Goal: Transaction & Acquisition: Register for event/course

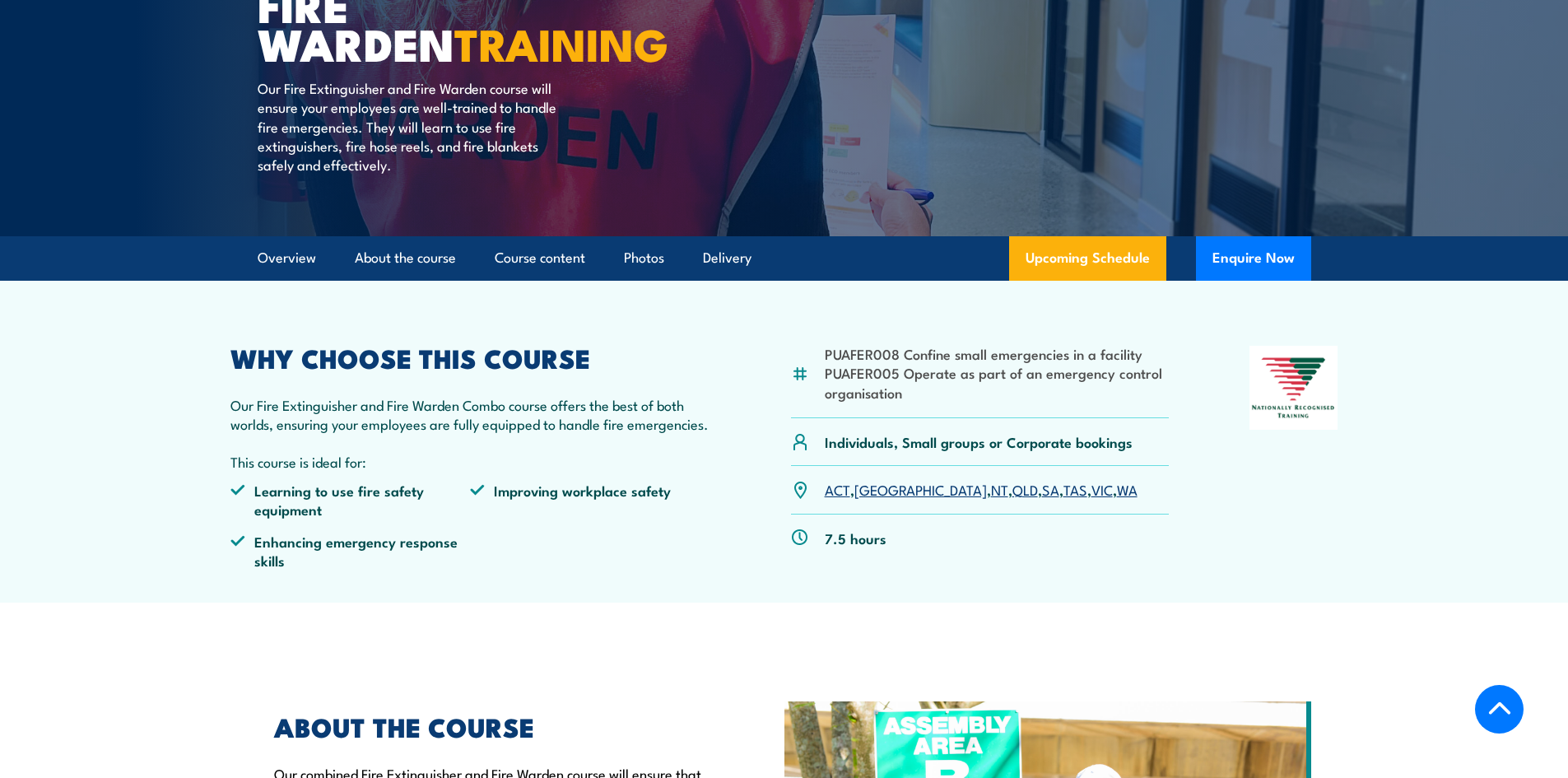
scroll to position [330, 0]
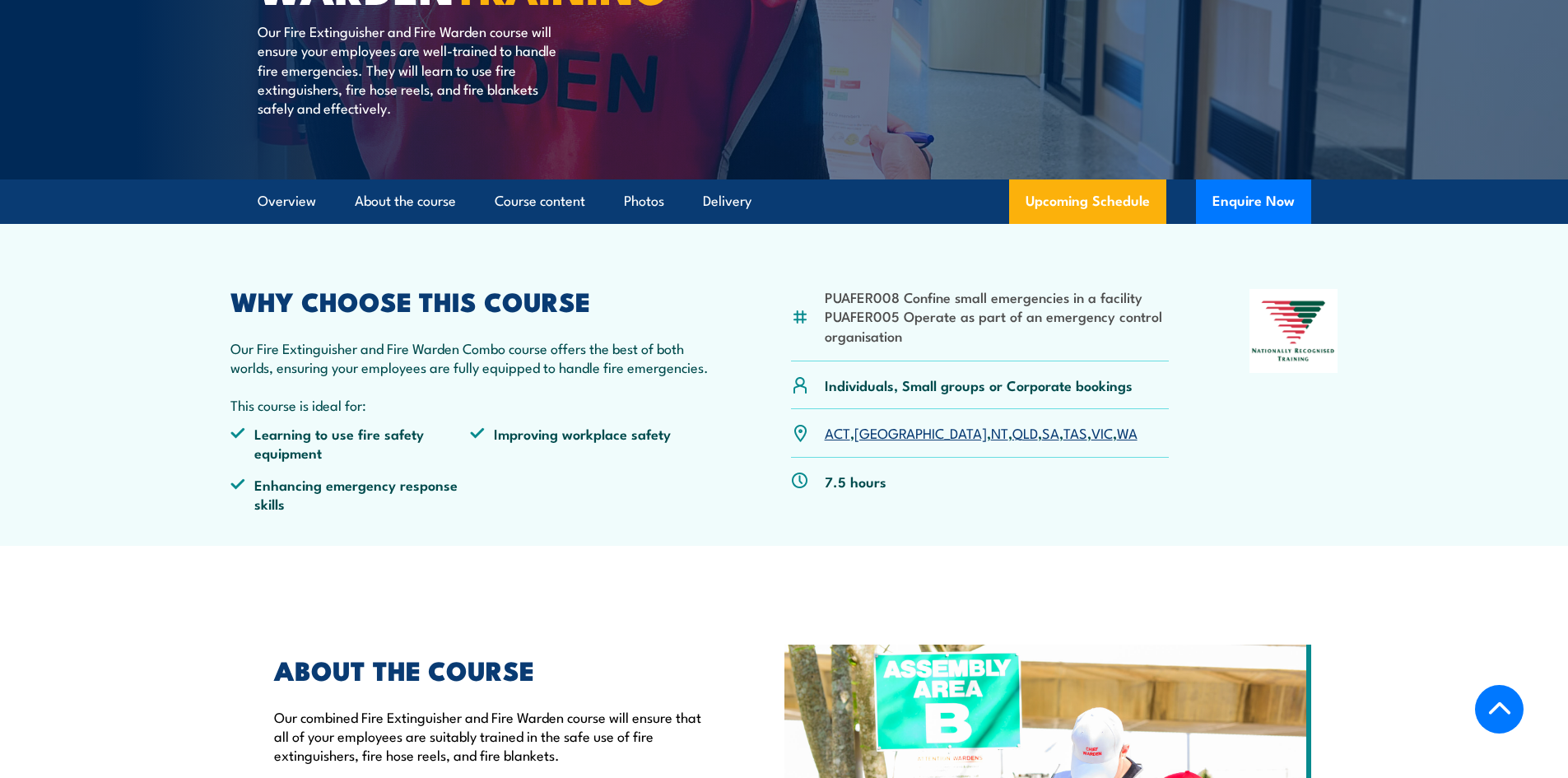
click at [991, 434] on link "NT" at bounding box center [1000, 432] width 18 height 20
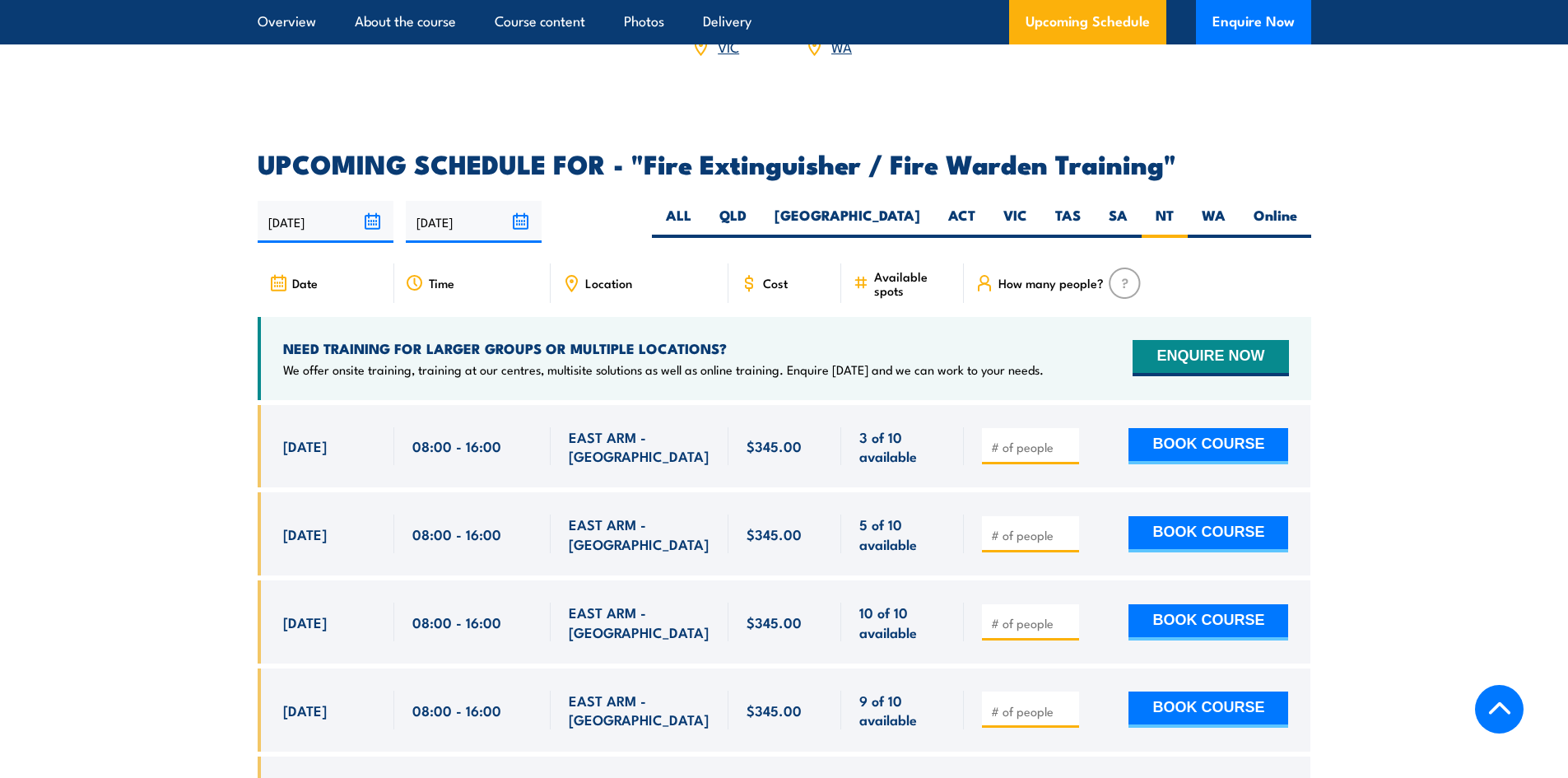
scroll to position [2540, 0]
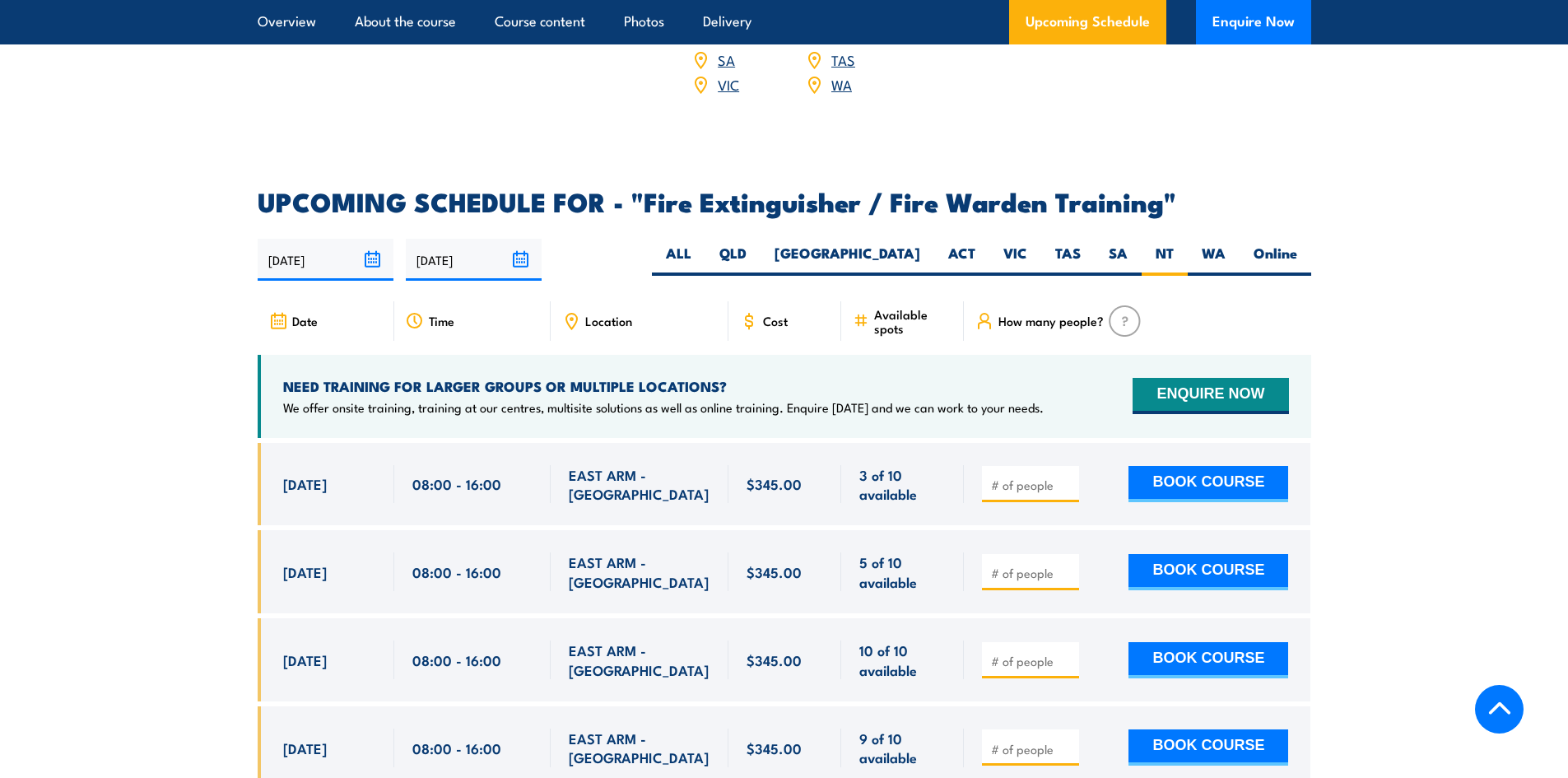
click at [618, 313] on span "Location" at bounding box center [609, 320] width 47 height 14
click at [655, 302] on div "Location" at bounding box center [640, 321] width 178 height 40
click at [1199, 467] on button "BOOK COURSE" at bounding box center [1209, 484] width 160 height 36
click at [1065, 474] on span at bounding box center [1031, 483] width 86 height 19
type input "1"
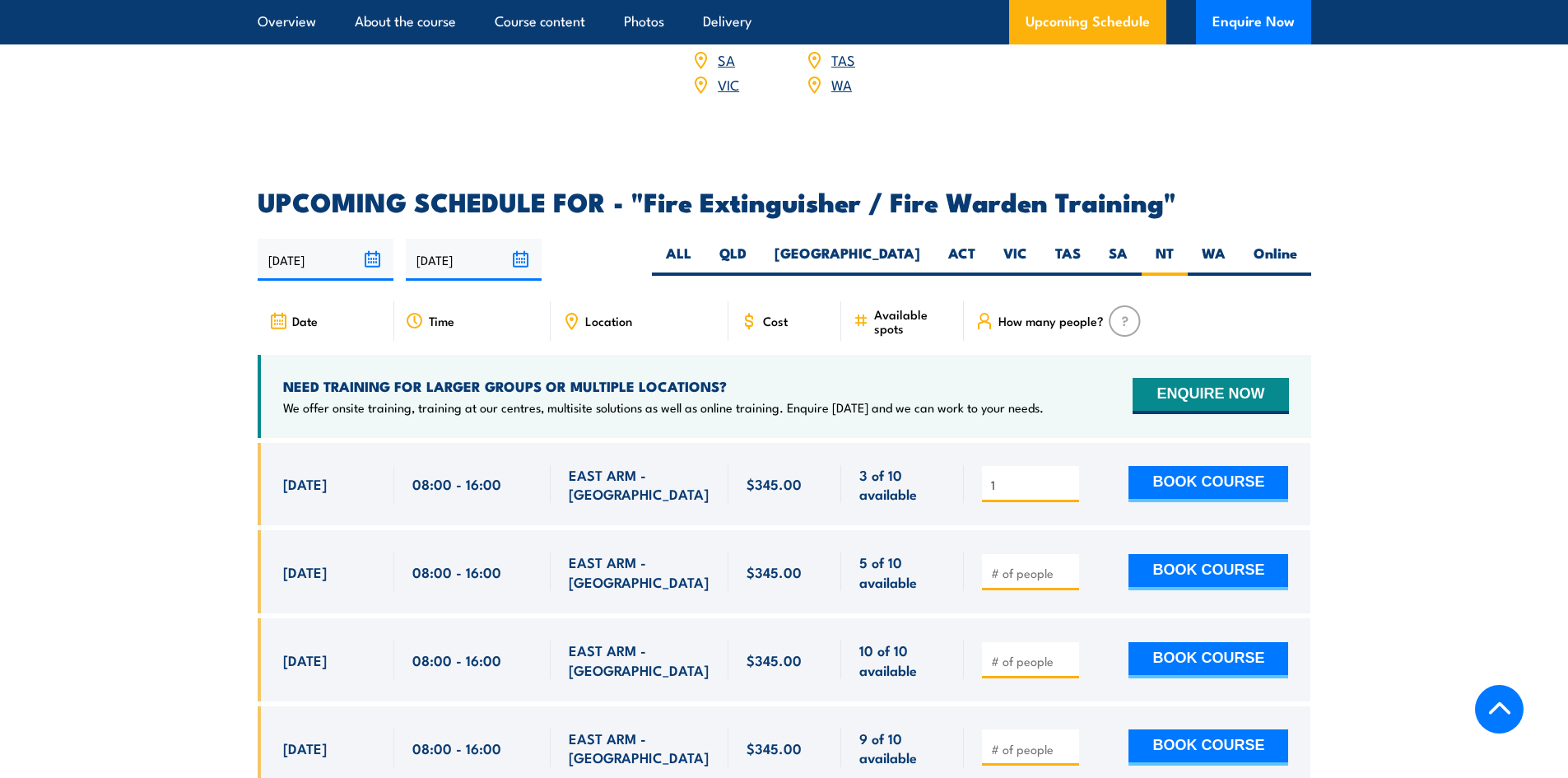
click at [1070, 477] on input "1" at bounding box center [1032, 485] width 82 height 17
click at [1176, 467] on button "BOOK COURSE" at bounding box center [1209, 484] width 160 height 36
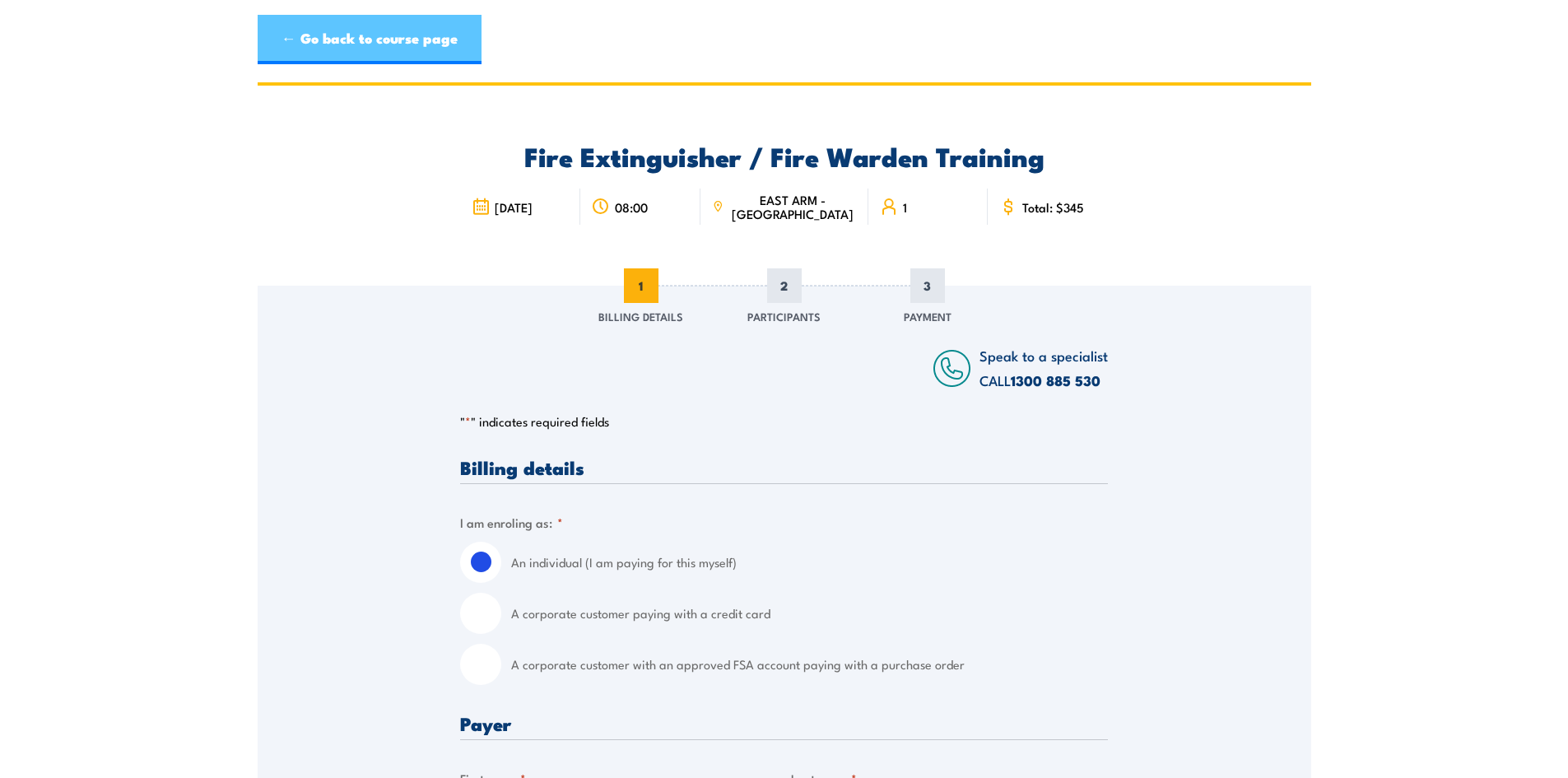
click at [283, 36] on link "← Go back to course page" at bounding box center [370, 39] width 224 height 50
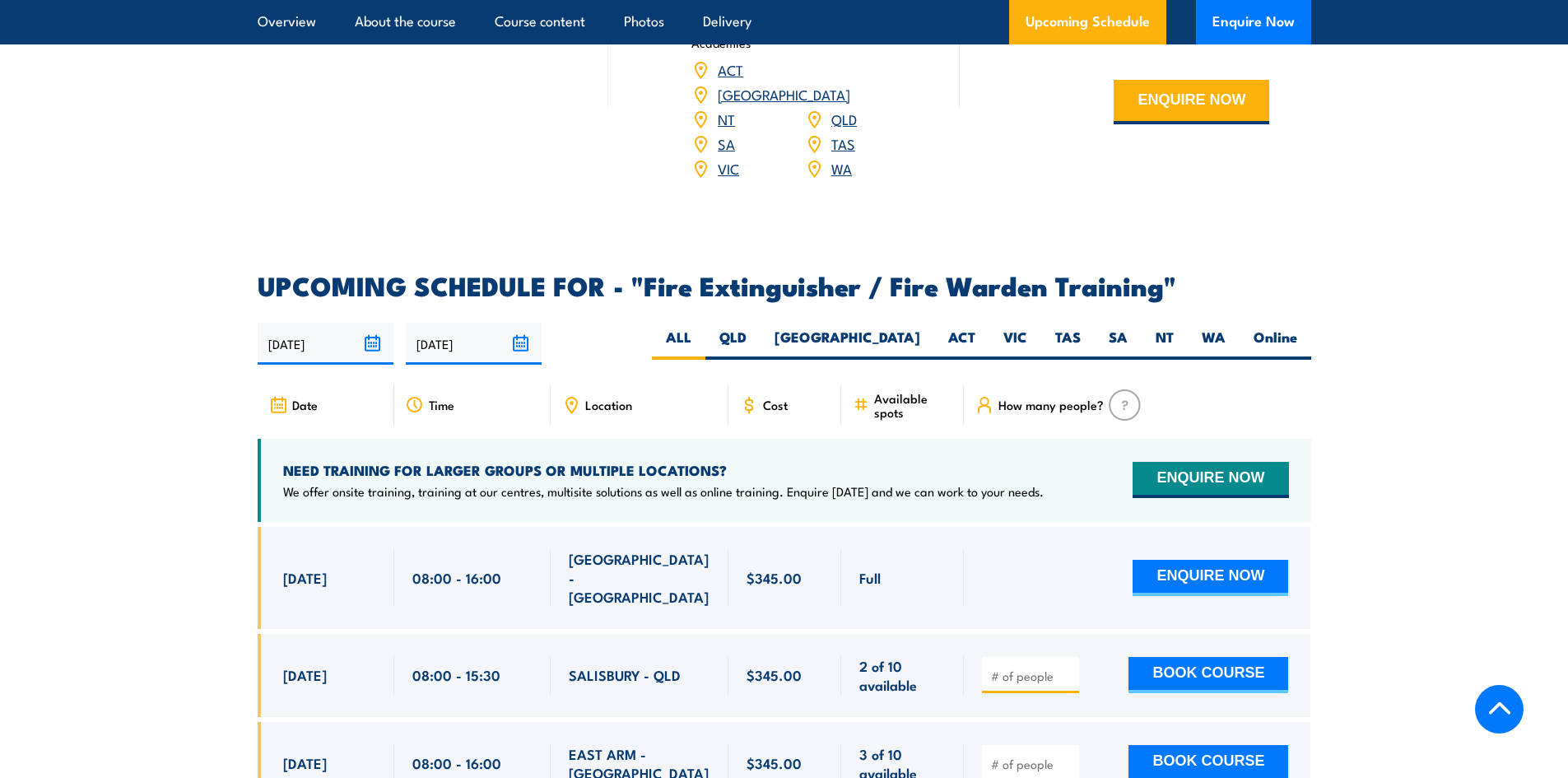
scroll to position [2458, 0]
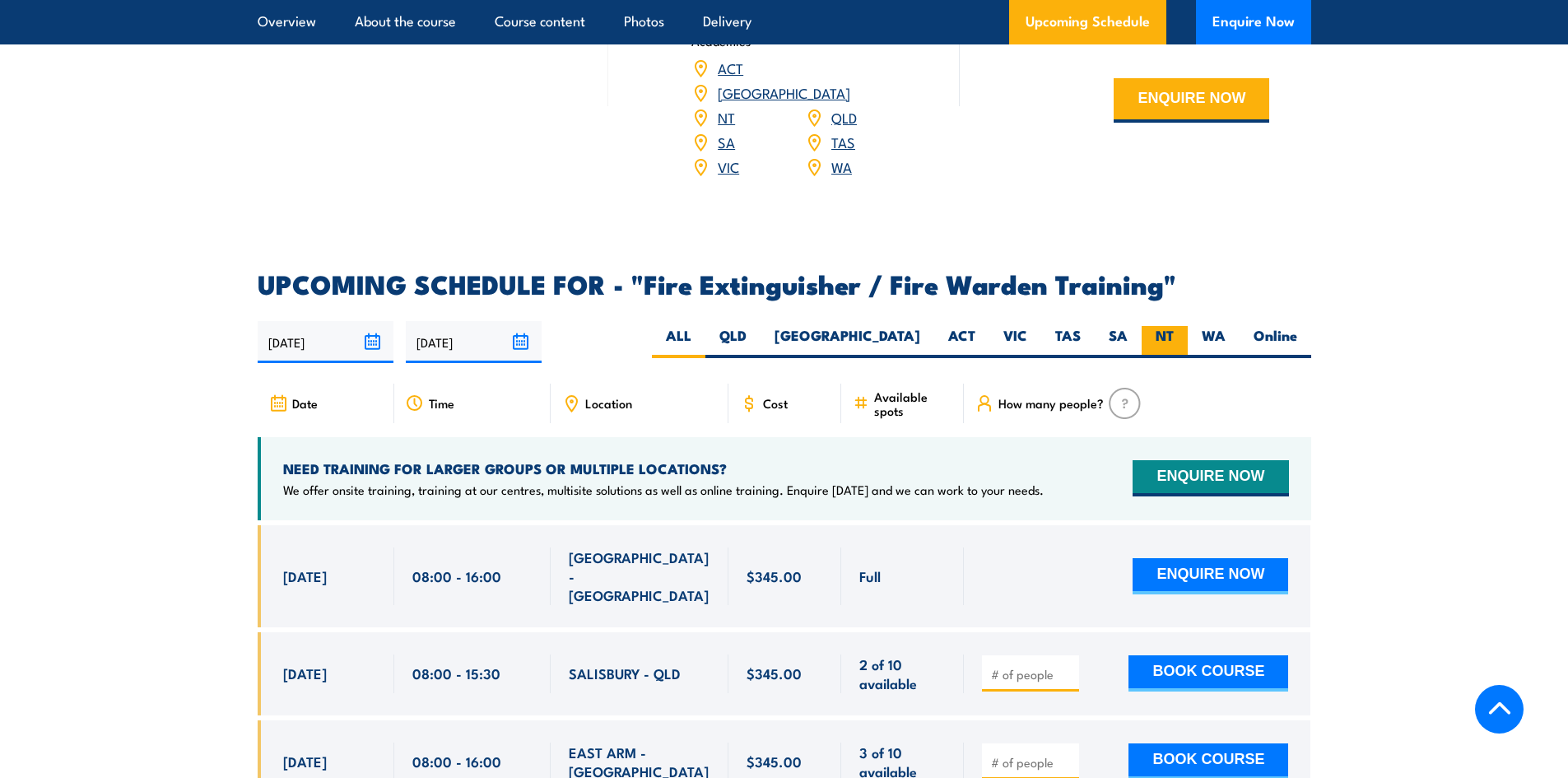
click at [1172, 326] on label "NT" at bounding box center [1164, 342] width 46 height 32
click at [1174, 326] on input "NT" at bounding box center [1179, 331] width 11 height 11
radio input "true"
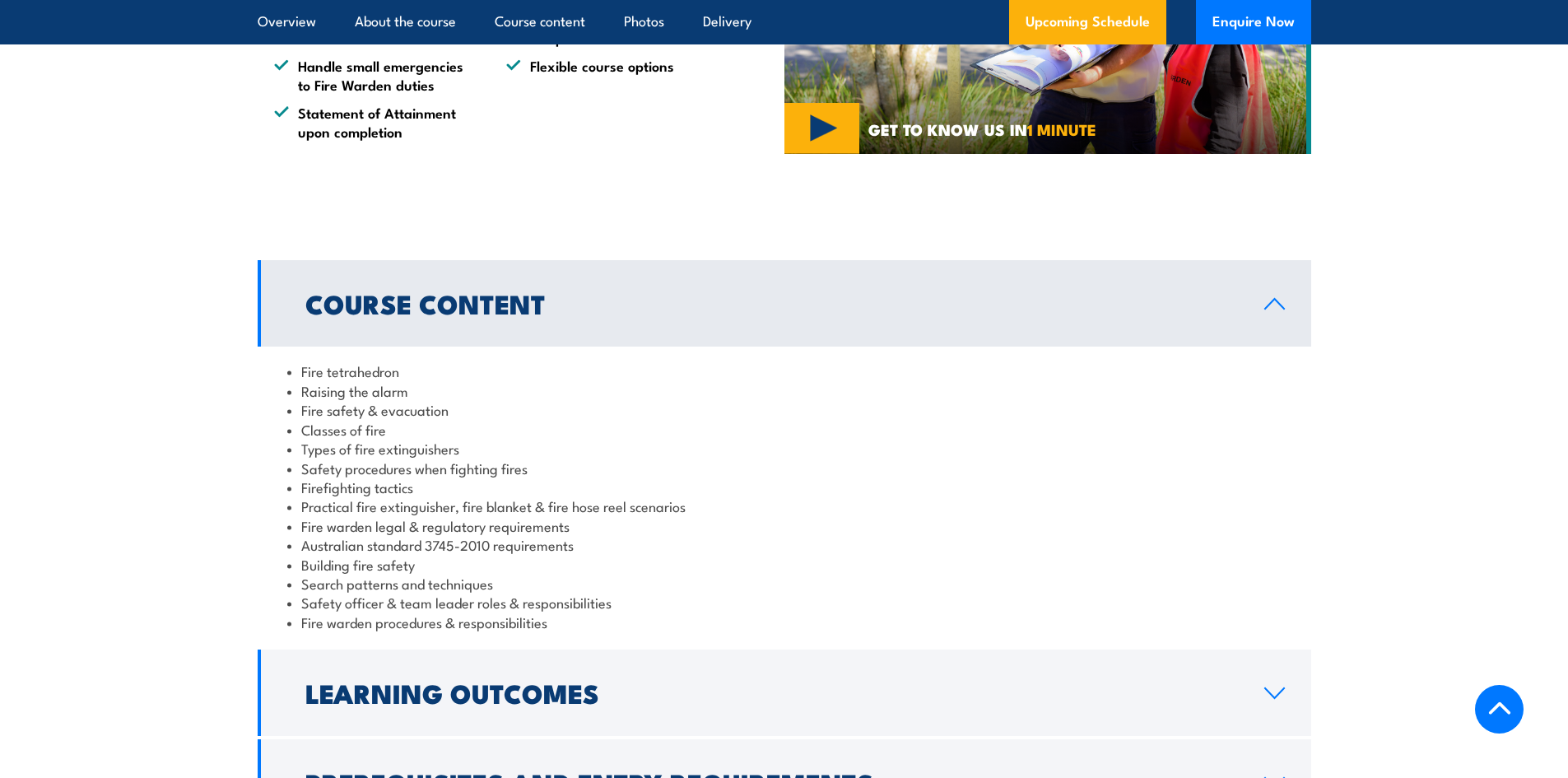
scroll to position [1222, 0]
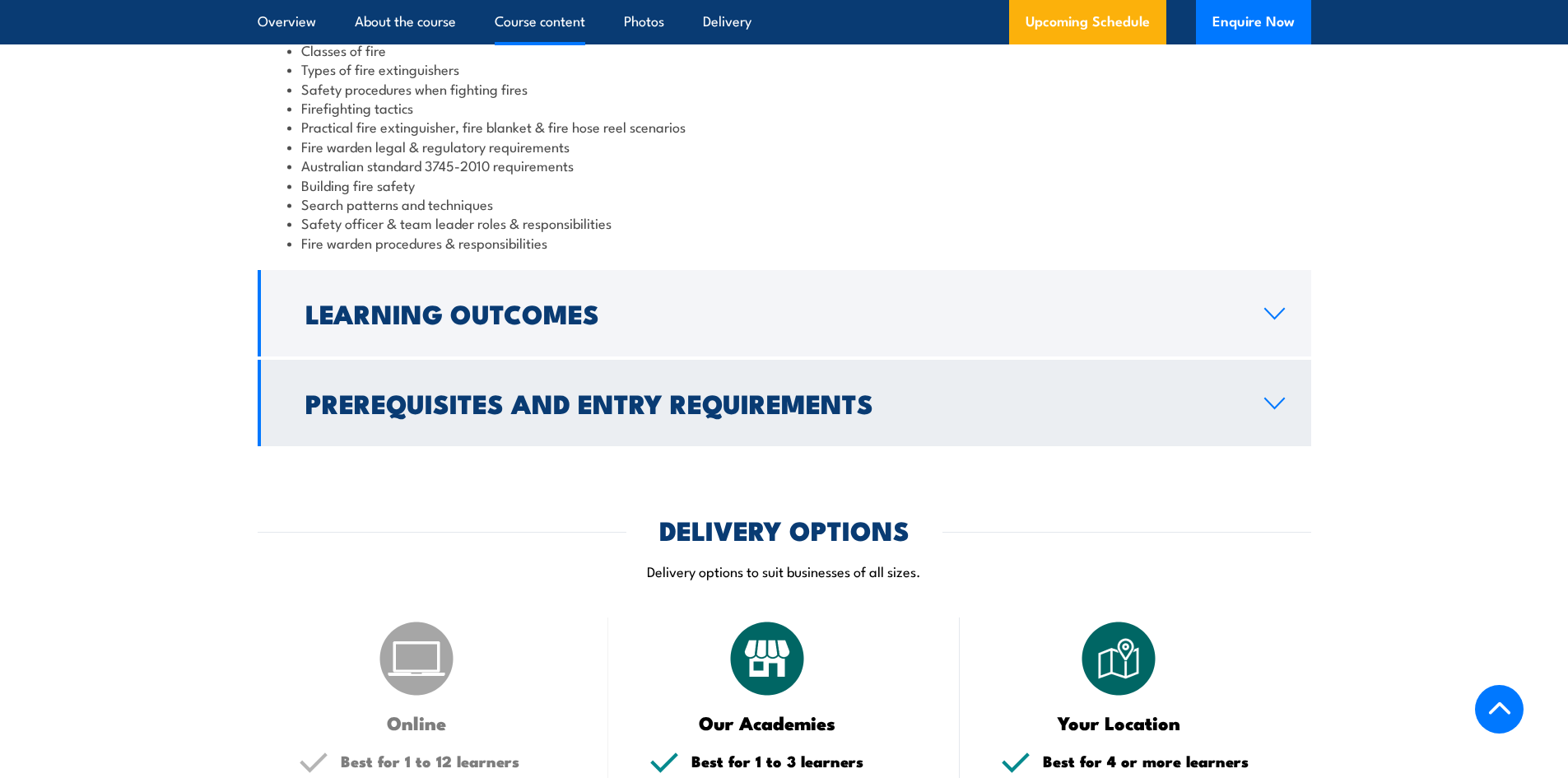
click at [1052, 420] on link "Prerequisites and Entry Requirements" at bounding box center [784, 403] width 1054 height 87
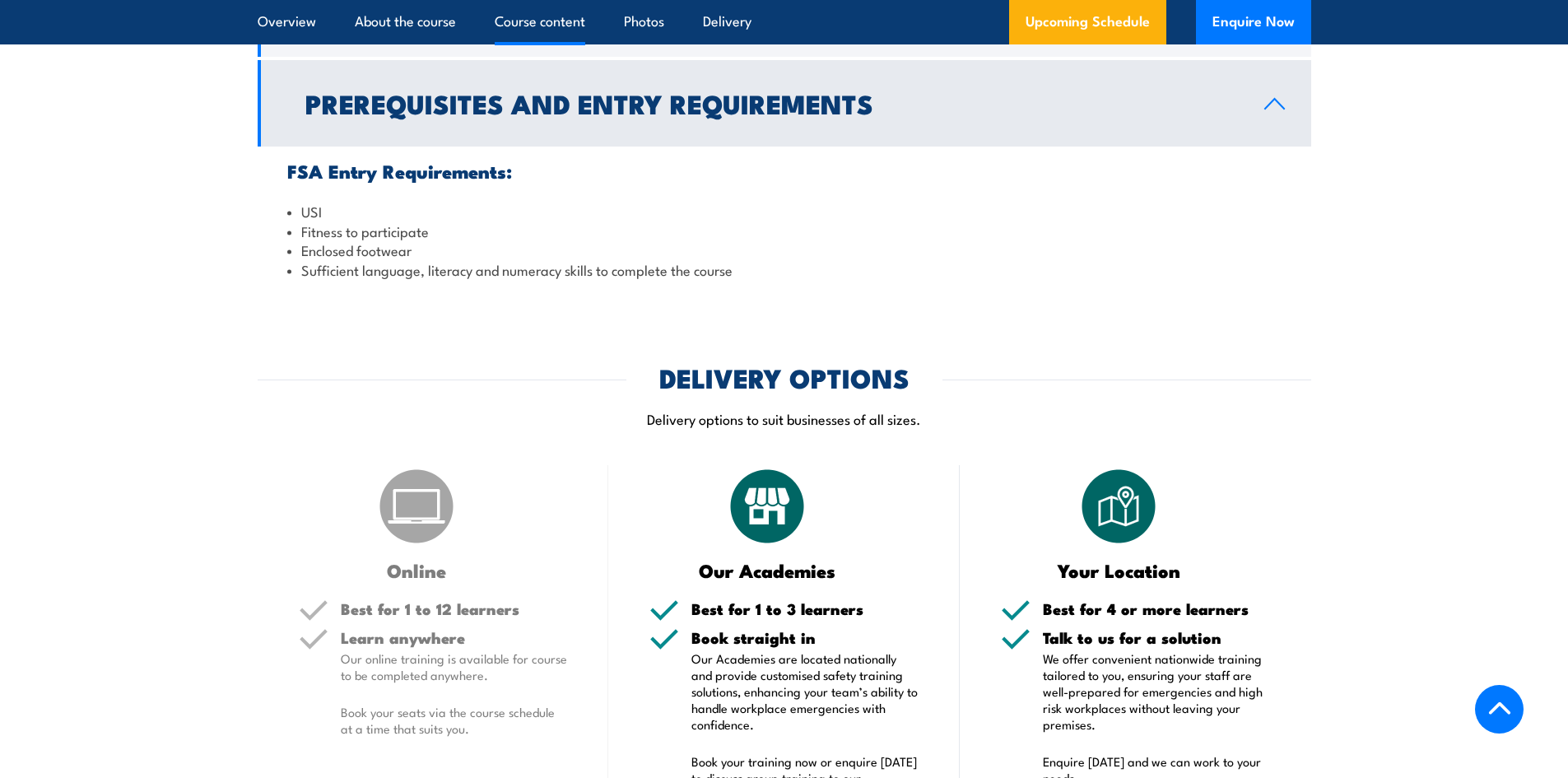
scroll to position [1531, 0]
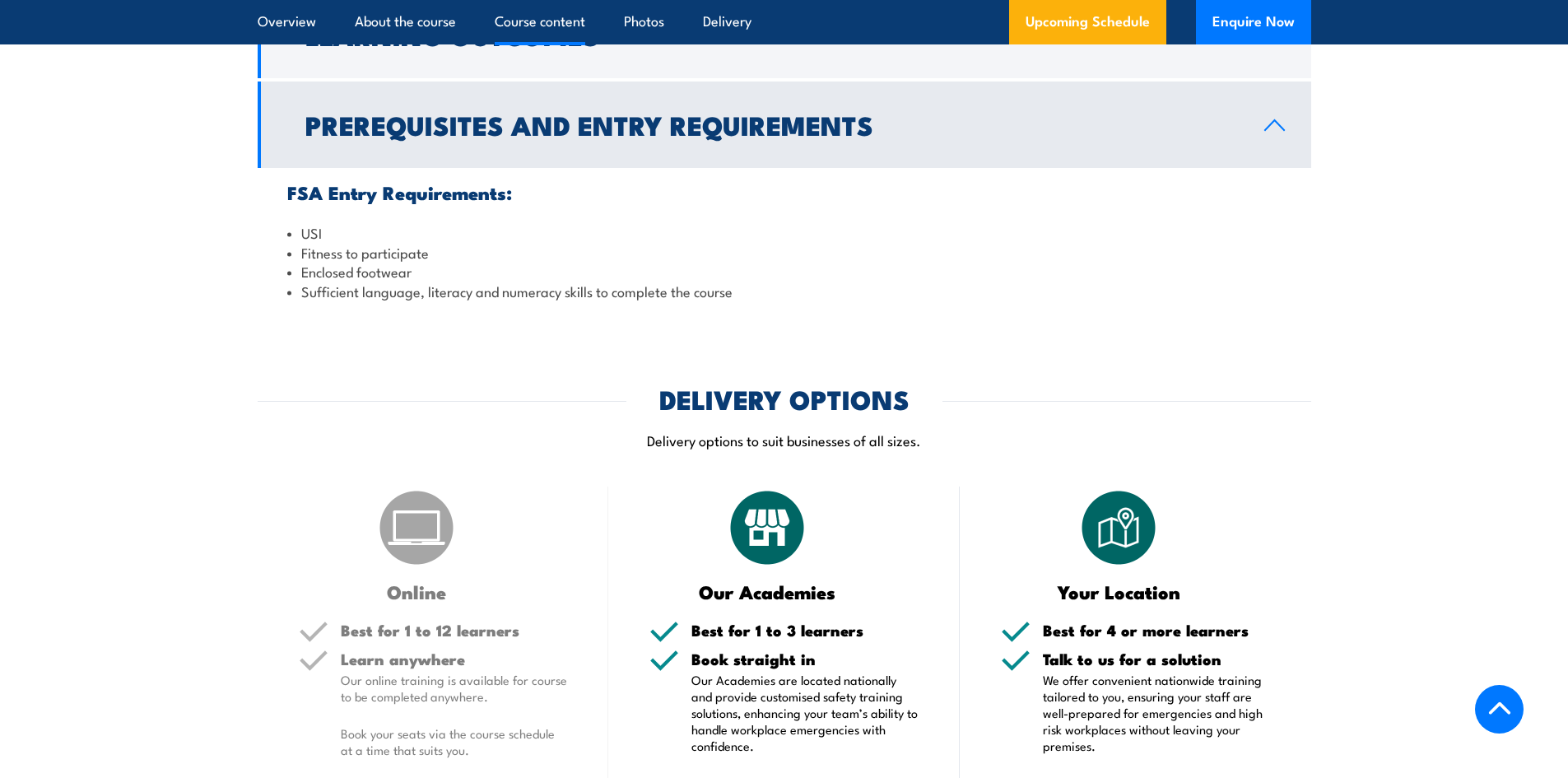
click at [1004, 150] on link "Prerequisites and Entry Requirements" at bounding box center [784, 125] width 1054 height 87
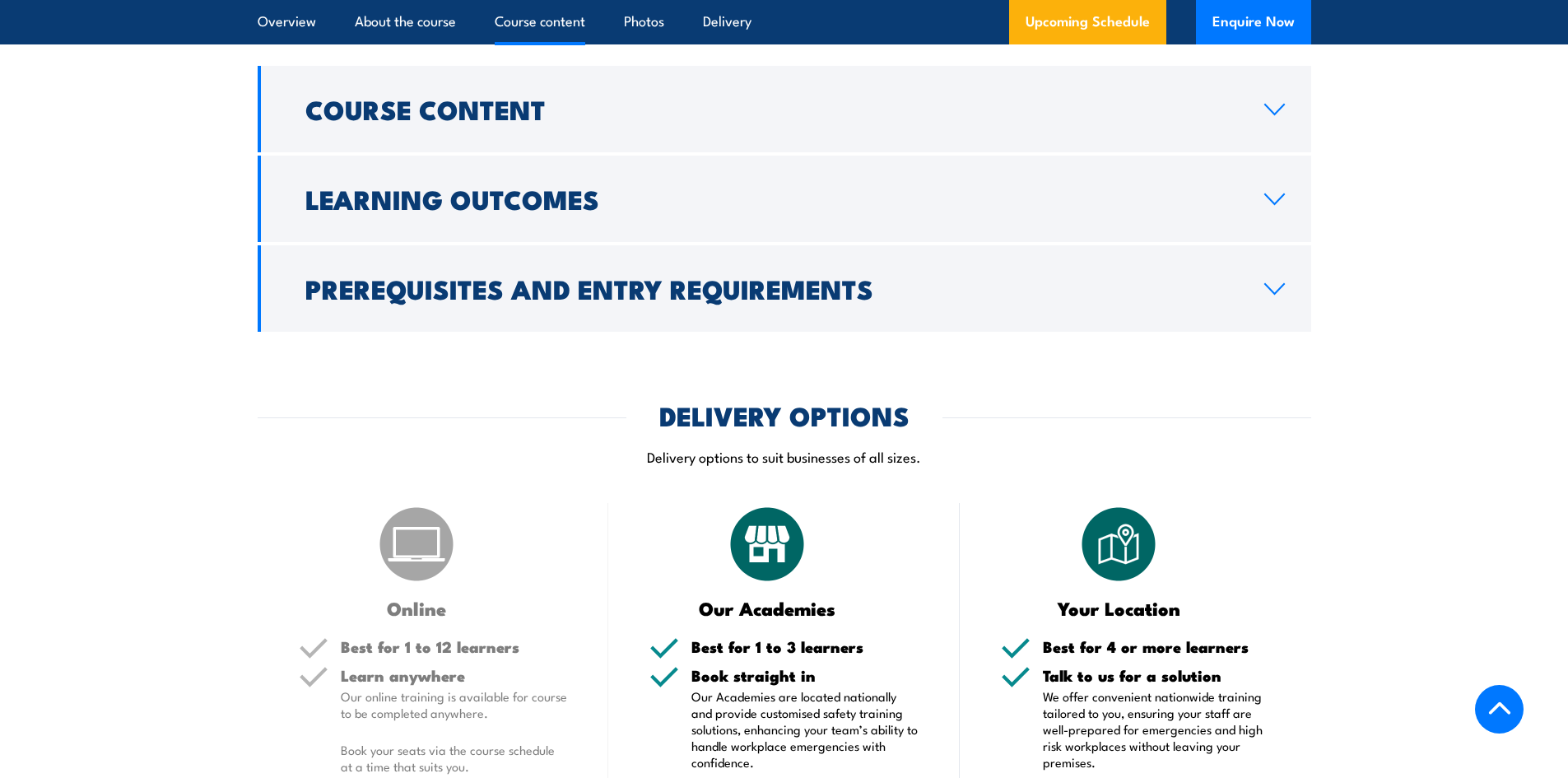
scroll to position [1366, 0]
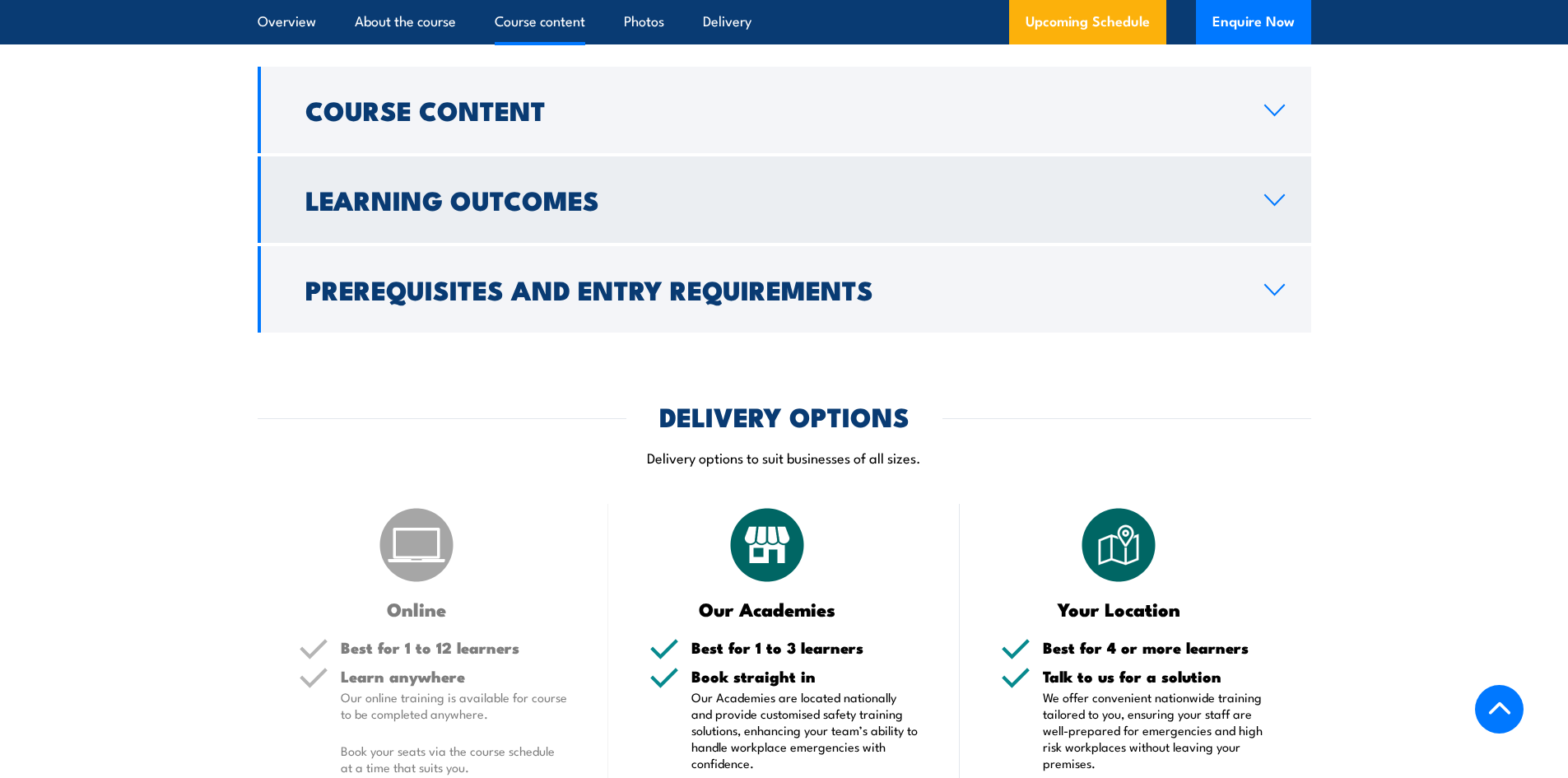
click at [979, 221] on link "Learning Outcomes" at bounding box center [784, 199] width 1054 height 87
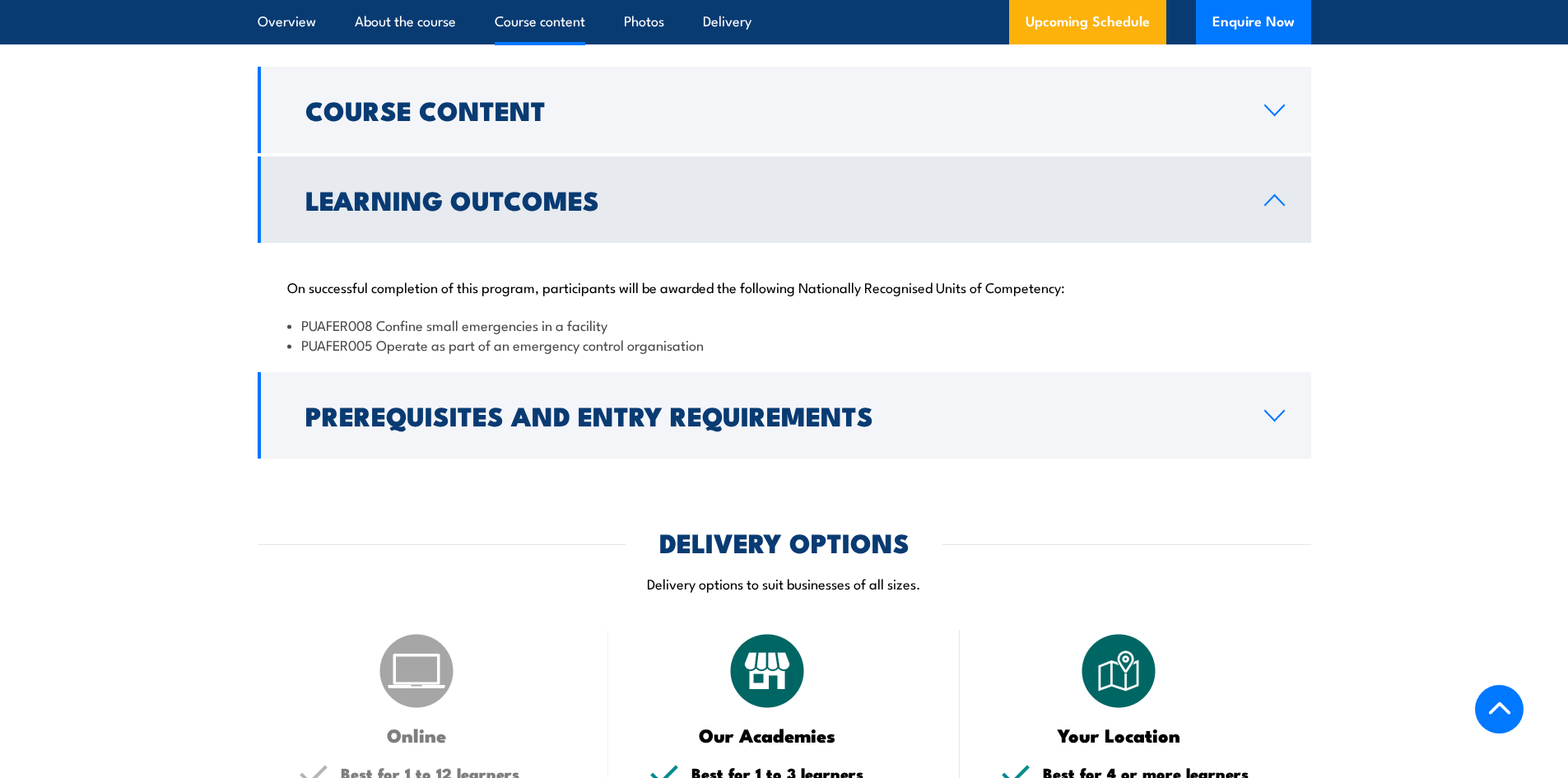
click at [976, 205] on h2 "Learning Outcomes" at bounding box center [772, 199] width 933 height 23
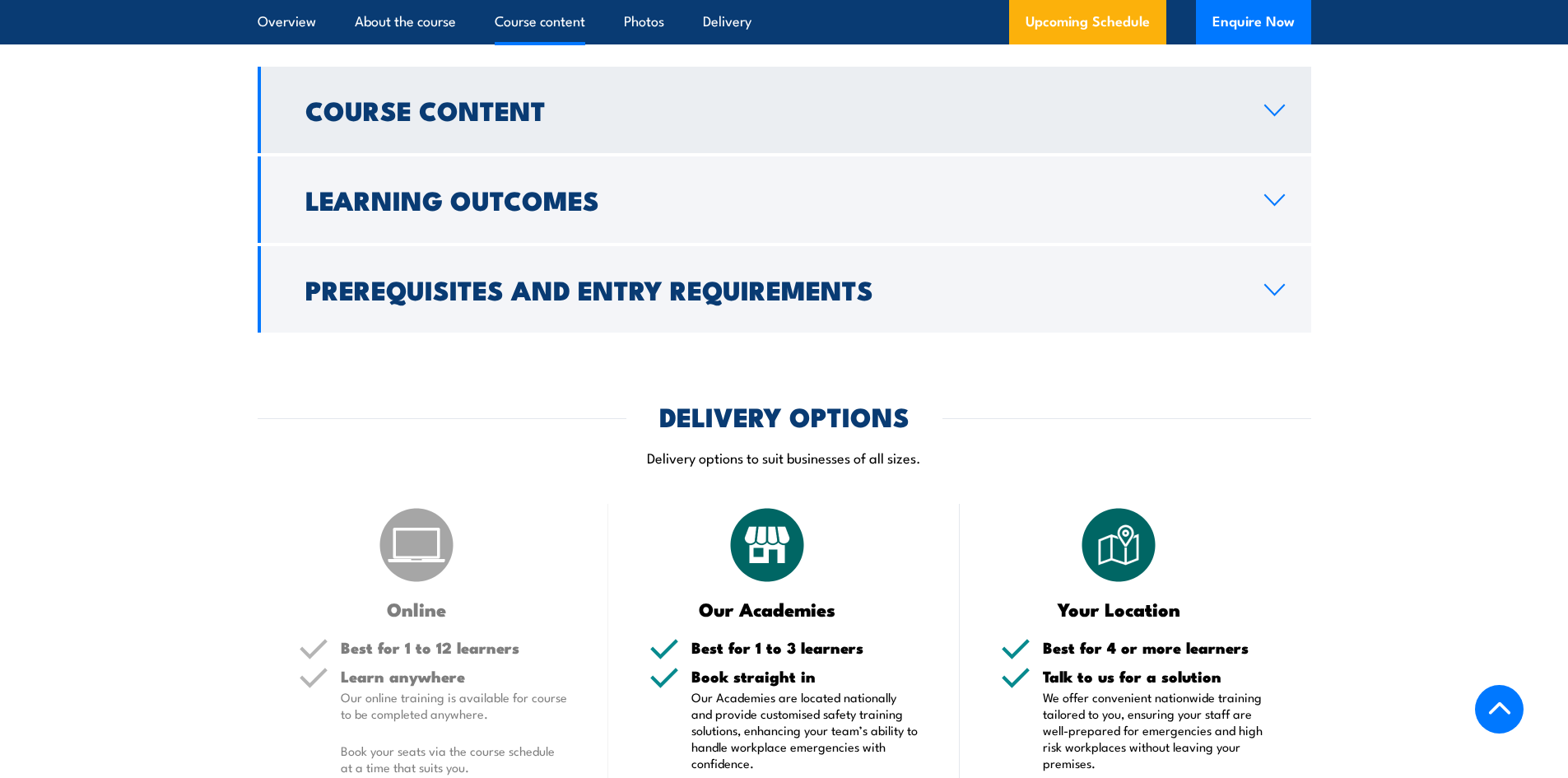
click at [973, 142] on link "Course Content" at bounding box center [784, 109] width 1054 height 87
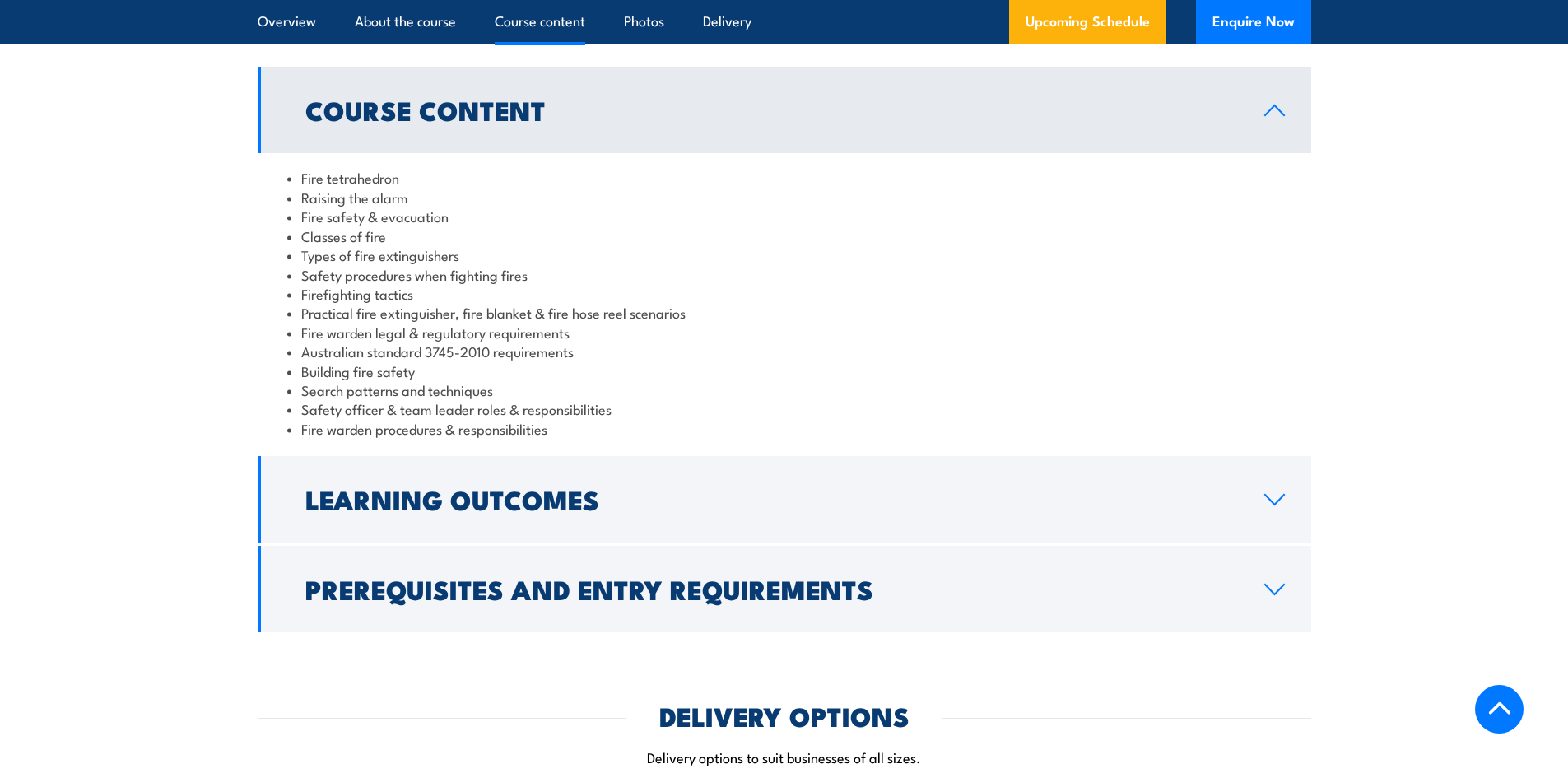
click at [973, 142] on link "Course Content" at bounding box center [784, 109] width 1054 height 87
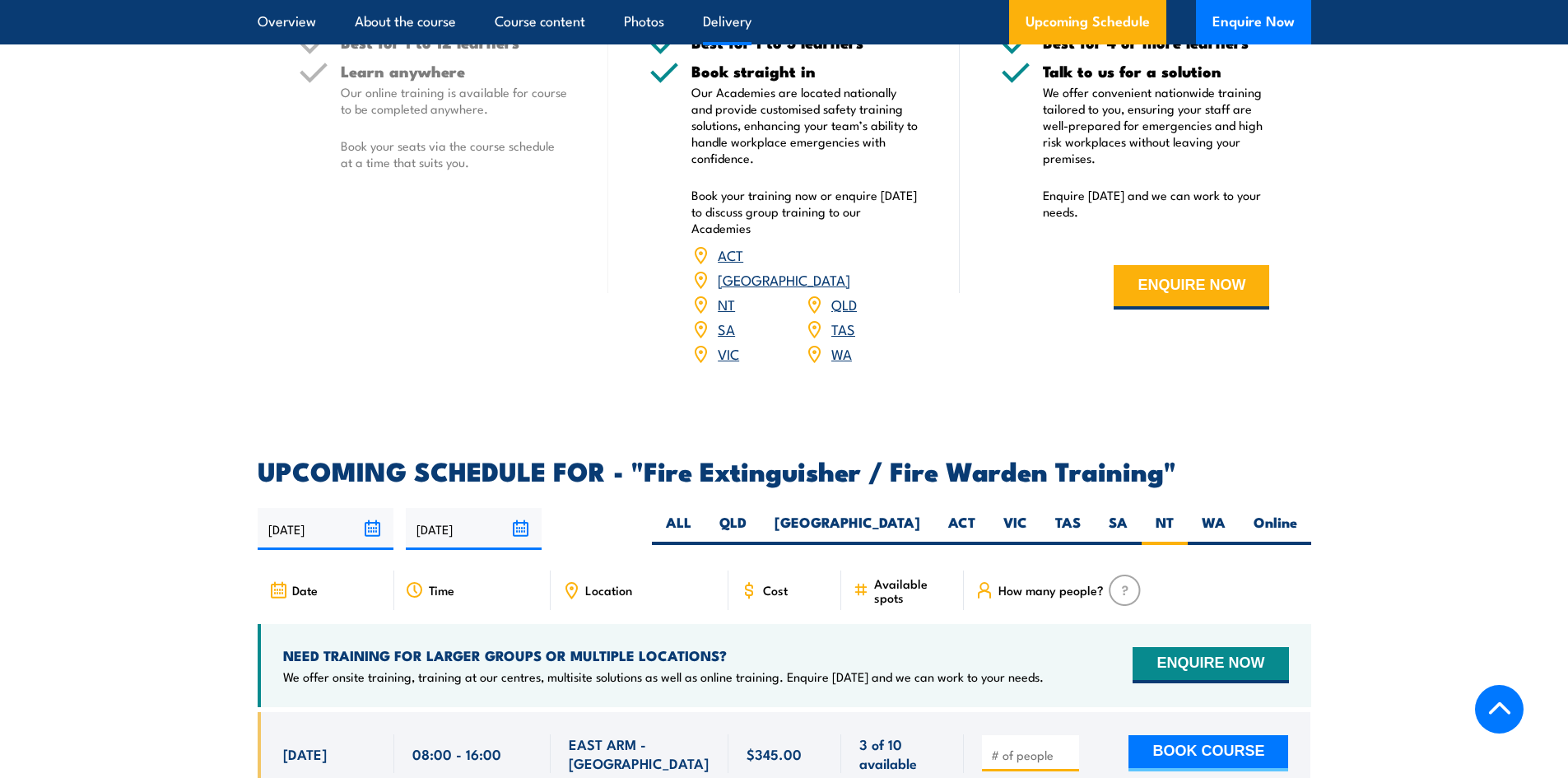
scroll to position [2190, 0]
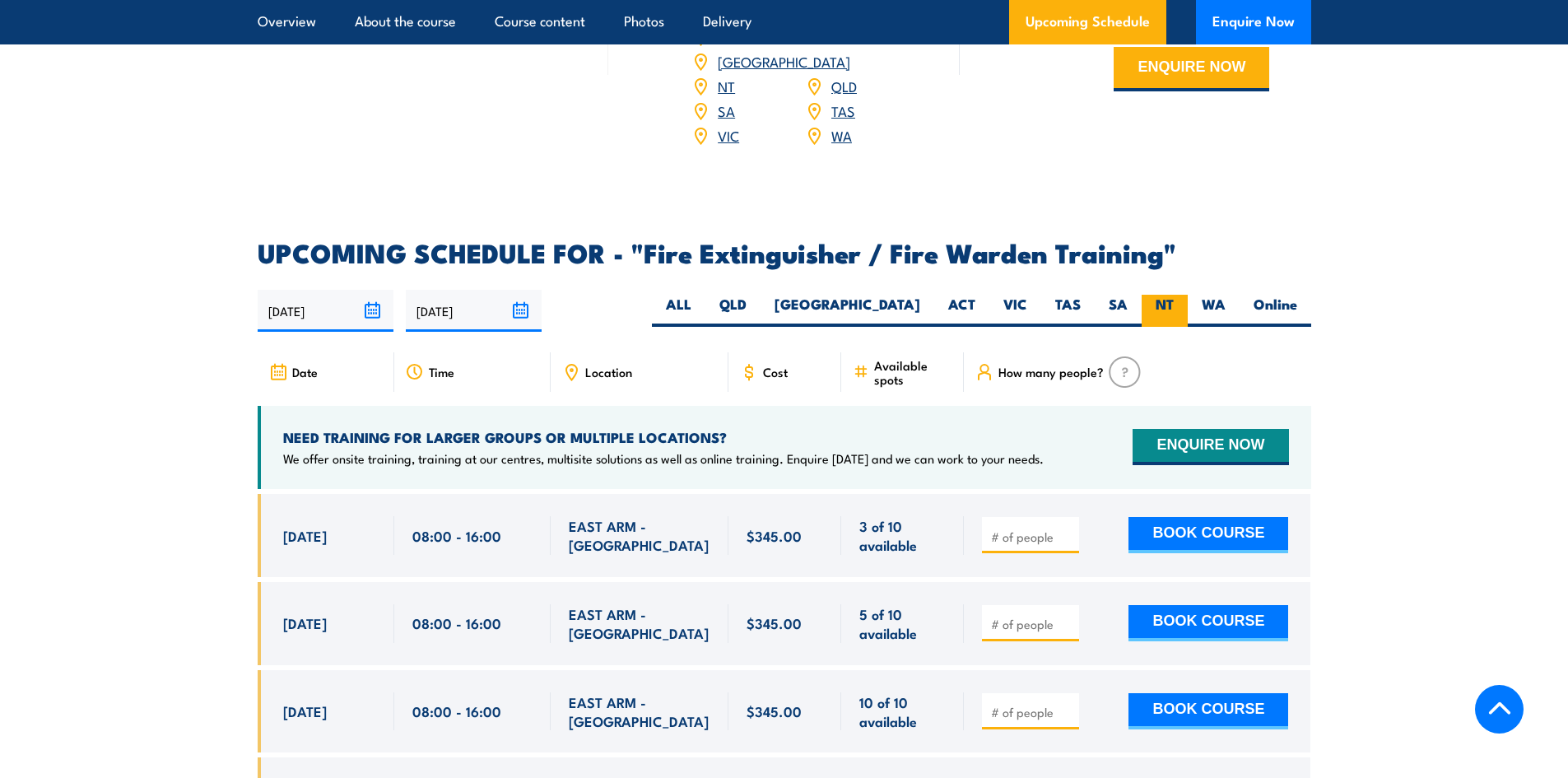
click at [1166, 295] on label "NT" at bounding box center [1164, 310] width 46 height 32
click at [1174, 295] on input "NT" at bounding box center [1179, 300] width 11 height 11
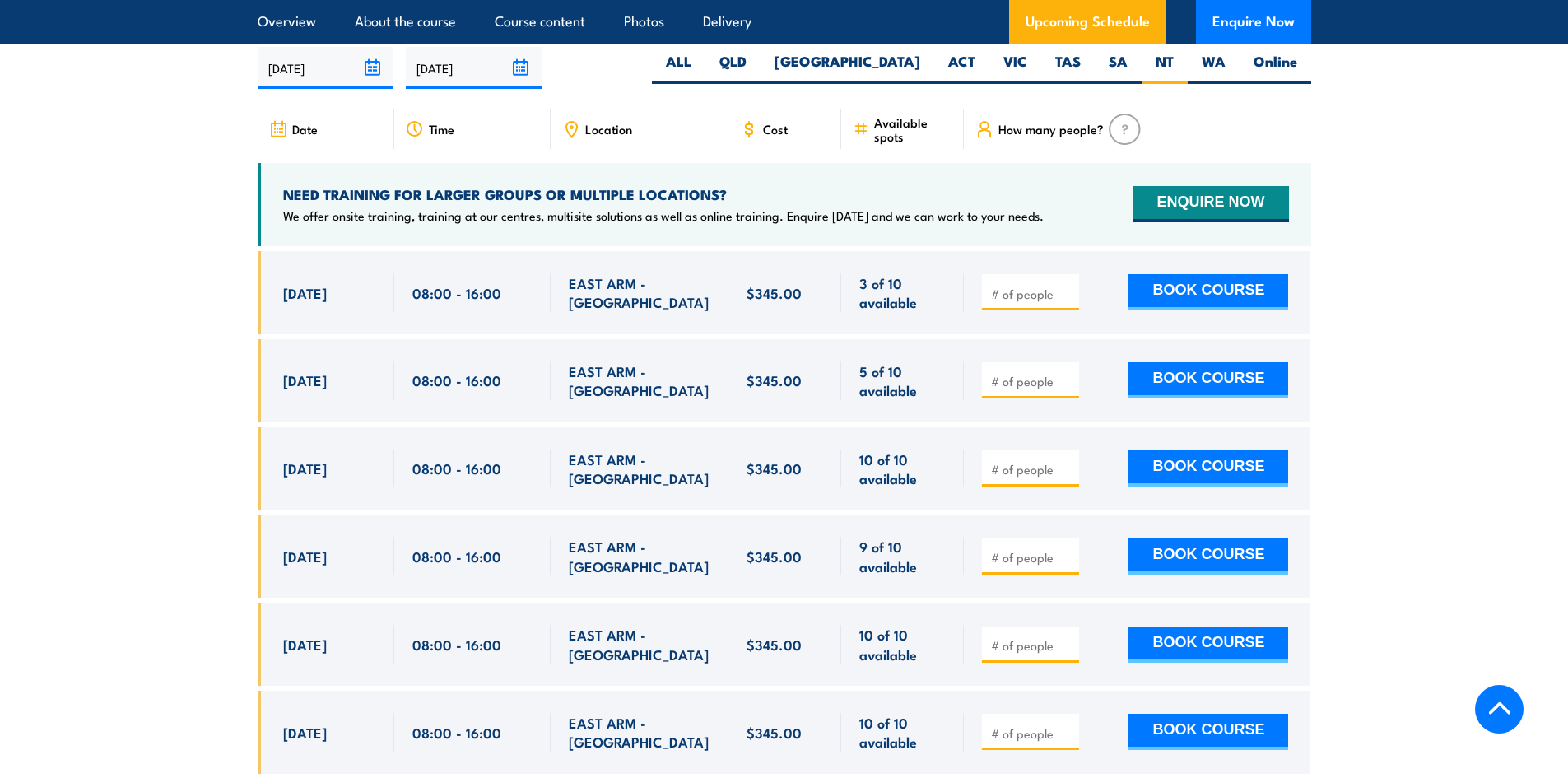
scroll to position [2436, 0]
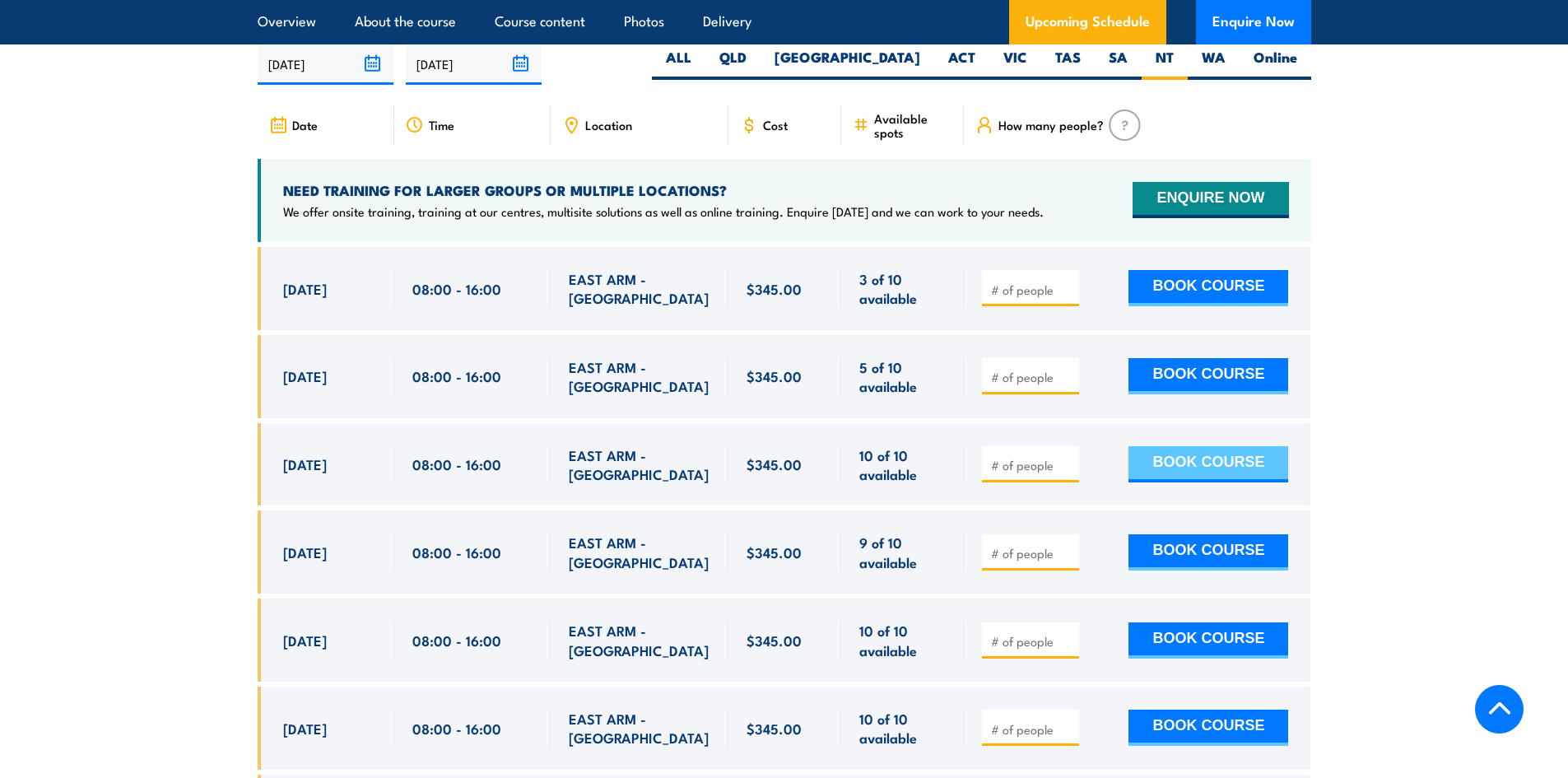
click at [1166, 446] on button "BOOK COURSE" at bounding box center [1209, 464] width 160 height 36
type input "1"
click at [1063, 457] on input "1" at bounding box center [1032, 465] width 82 height 17
drag, startPoint x: 1206, startPoint y: 444, endPoint x: 1214, endPoint y: 456, distance: 14.4
click at [1206, 446] on button "BOOK COURSE" at bounding box center [1209, 464] width 160 height 36
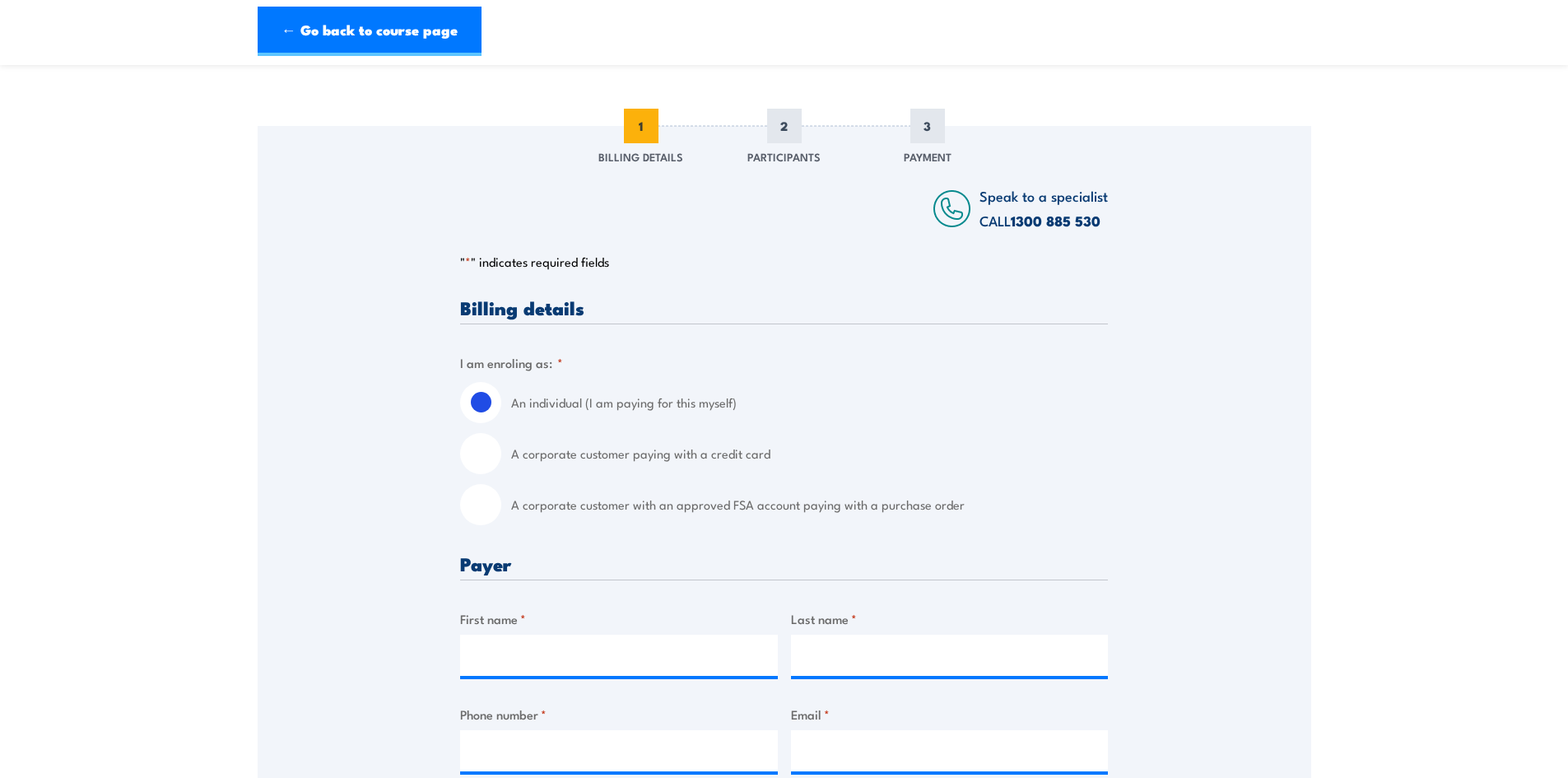
scroll to position [165, 0]
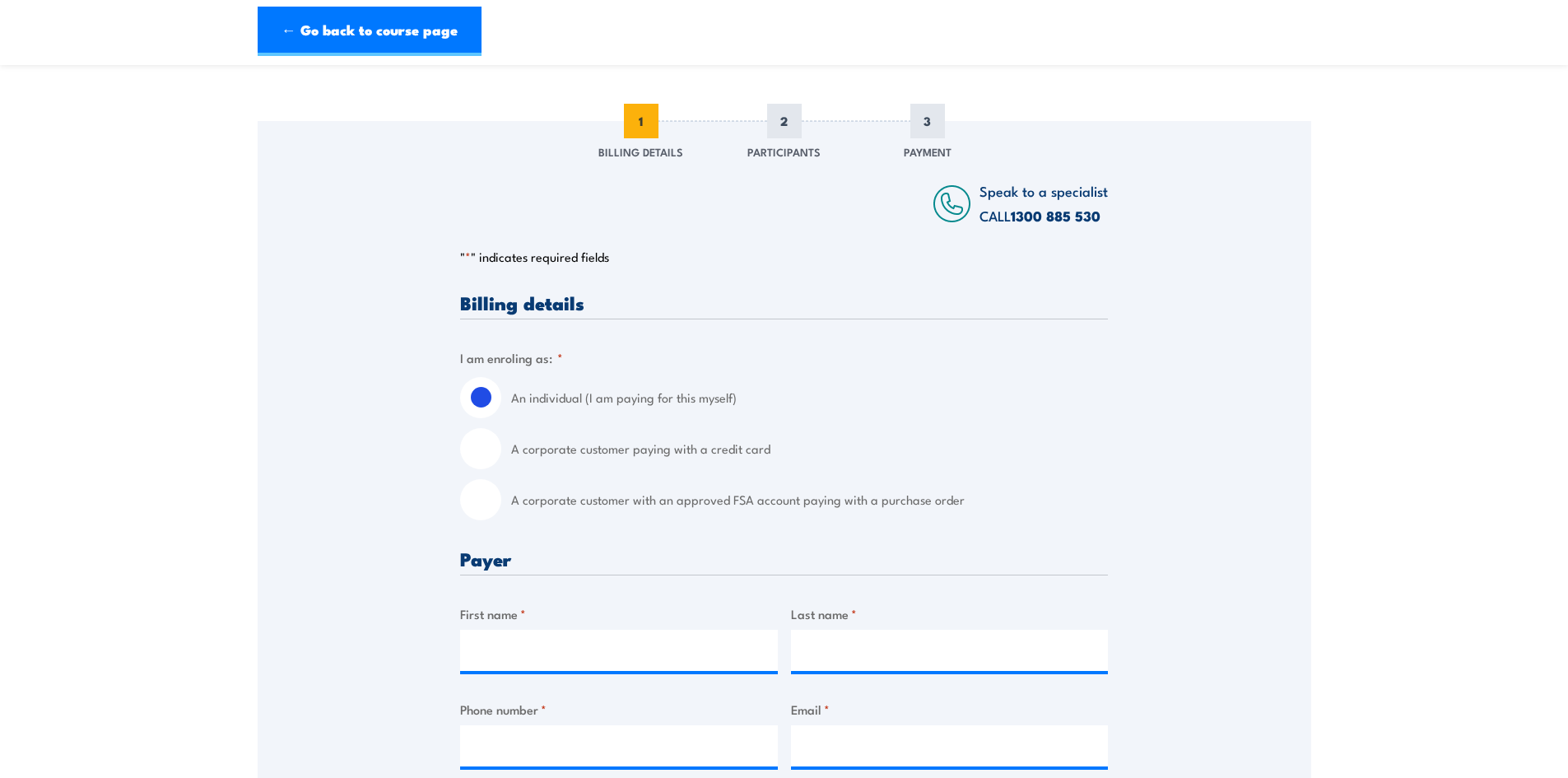
click at [620, 442] on label "A corporate customer paying with a credit card" at bounding box center [810, 449] width 597 height 41
click at [502, 442] on input "A corporate customer paying with a credit card" at bounding box center [481, 449] width 41 height 41
radio input "true"
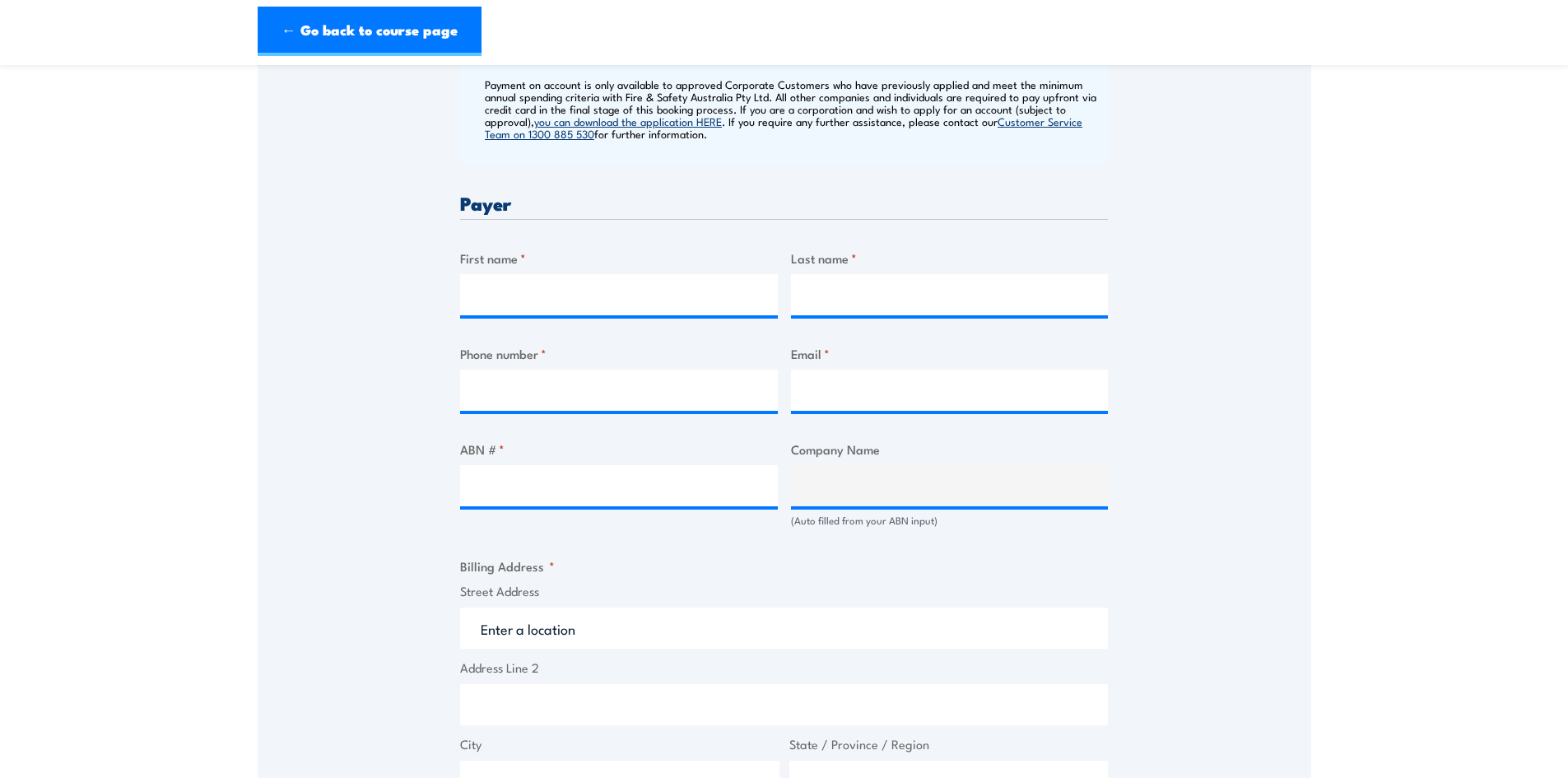
scroll to position [659, 0]
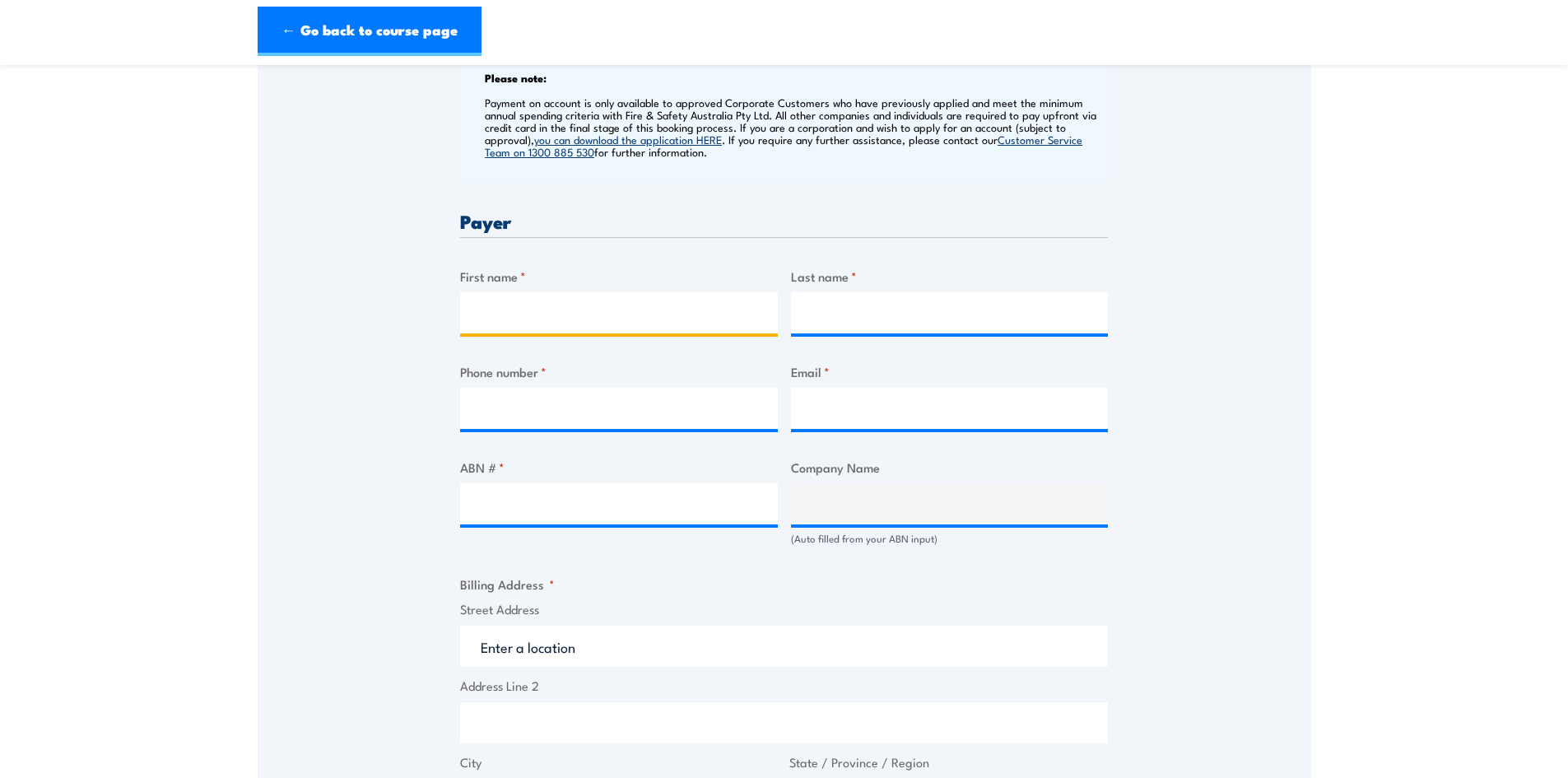
click at [567, 295] on input "First name *" at bounding box center [620, 313] width 318 height 41
type input "[PERSON_NAME]"
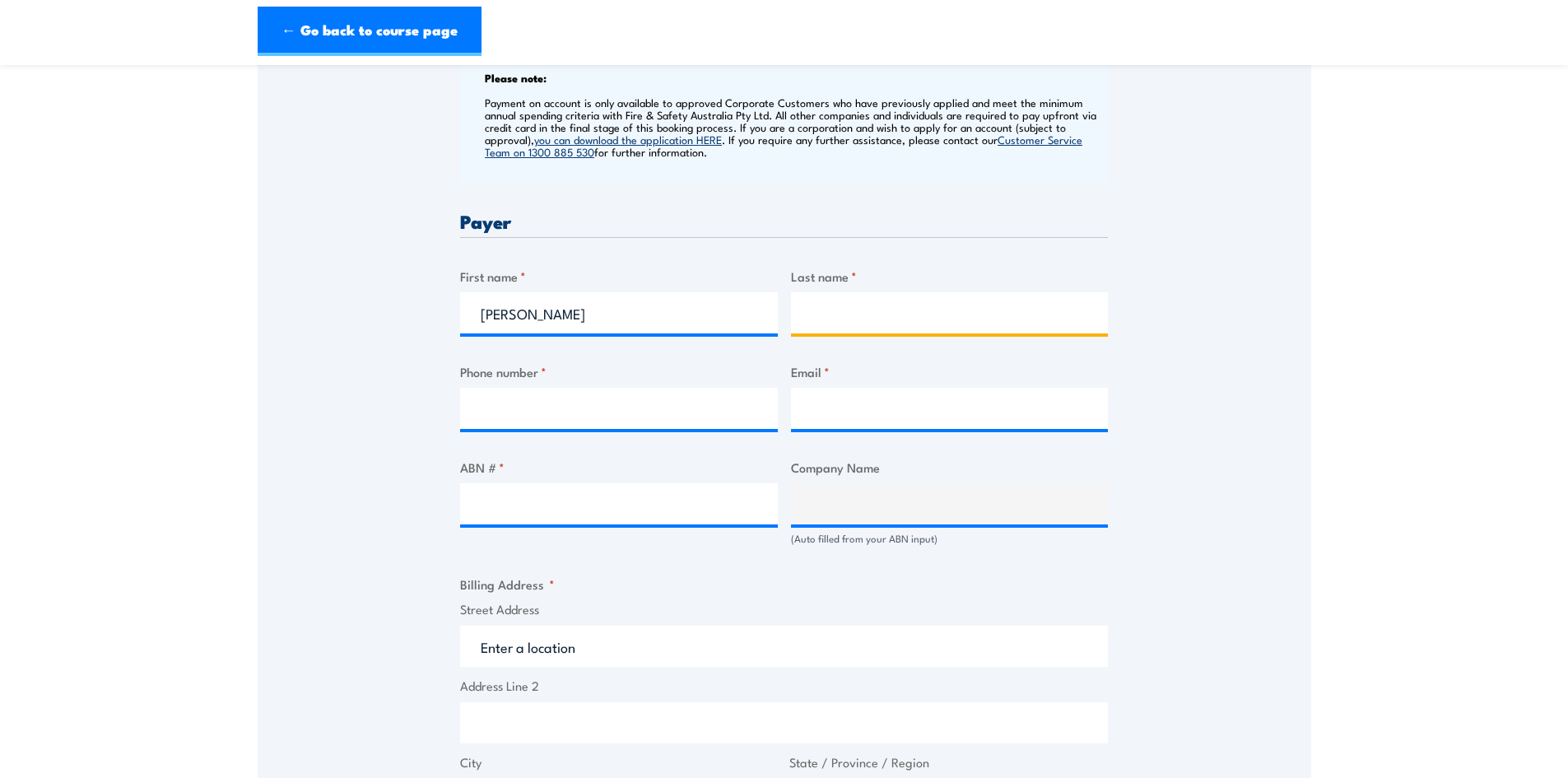
type input "E"
type input "w"
type input "[PERSON_NAME]"
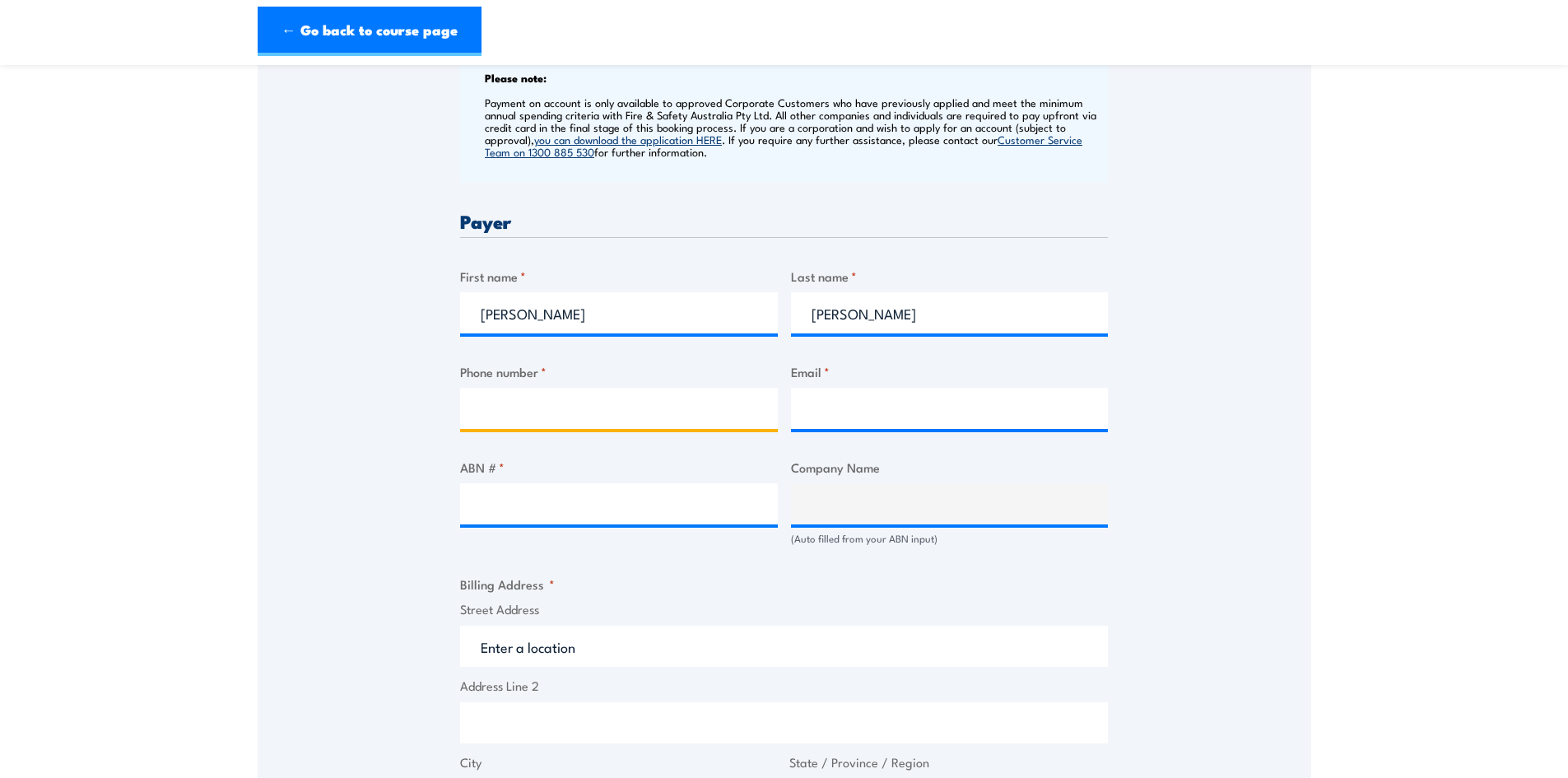
click at [683, 403] on input "Phone number *" at bounding box center [620, 408] width 318 height 41
type input "0883110549"
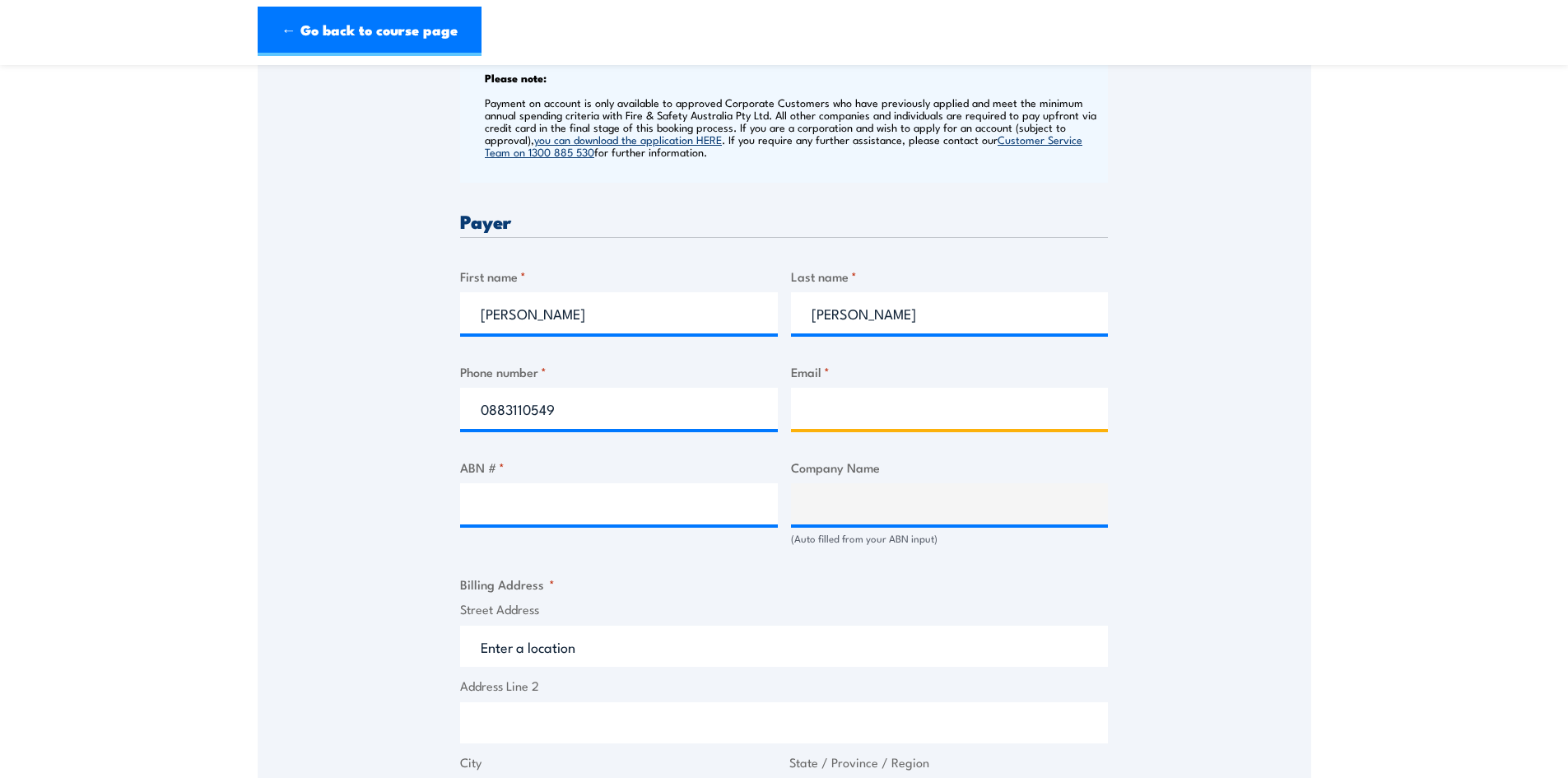
click at [889, 405] on input "Email *" at bounding box center [950, 408] width 318 height 41
type input "[EMAIL_ADDRESS][DOMAIN_NAME]"
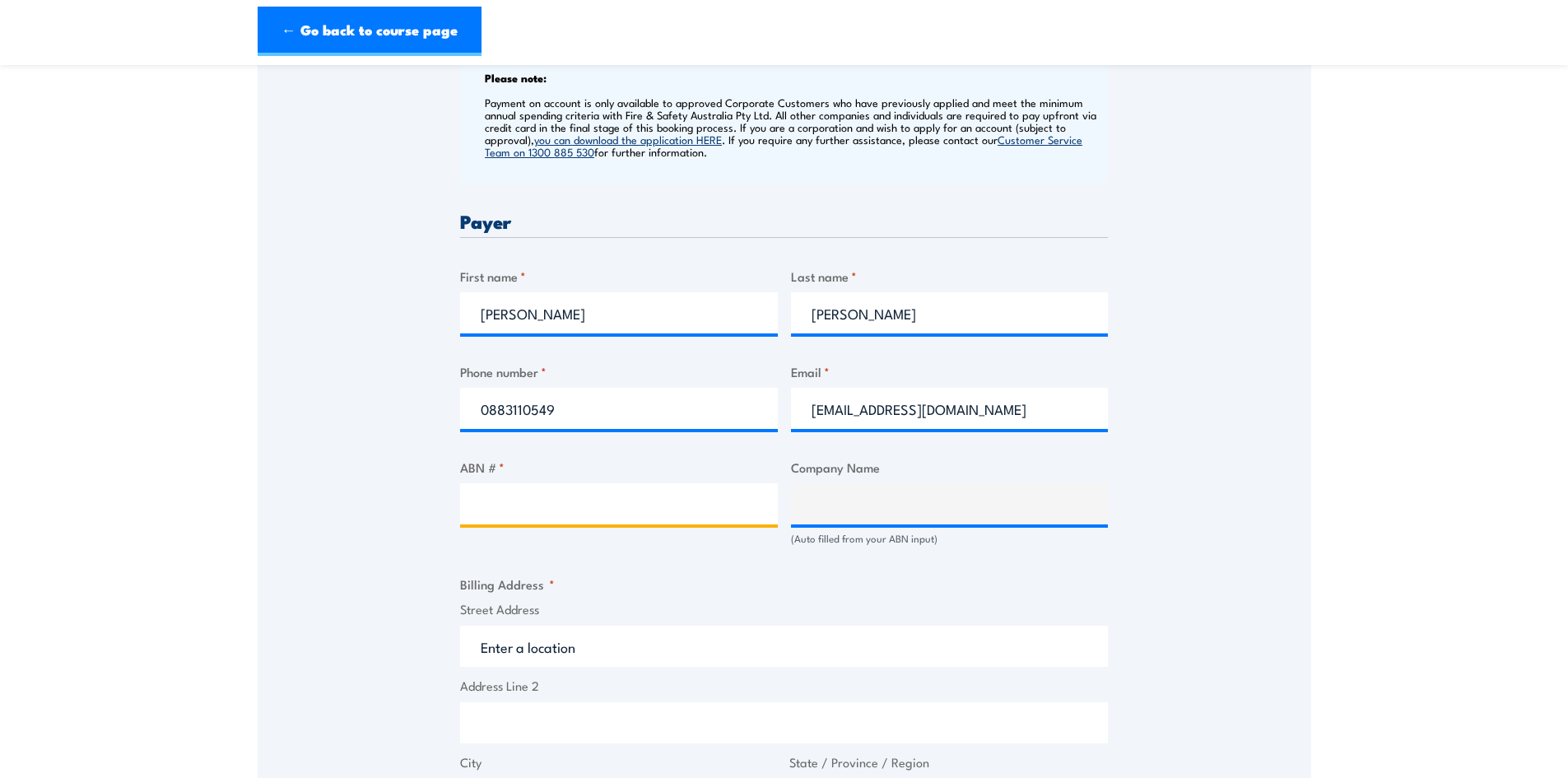
click at [583, 510] on input "ABN # *" at bounding box center [620, 504] width 318 height 41
type input "80102550952"
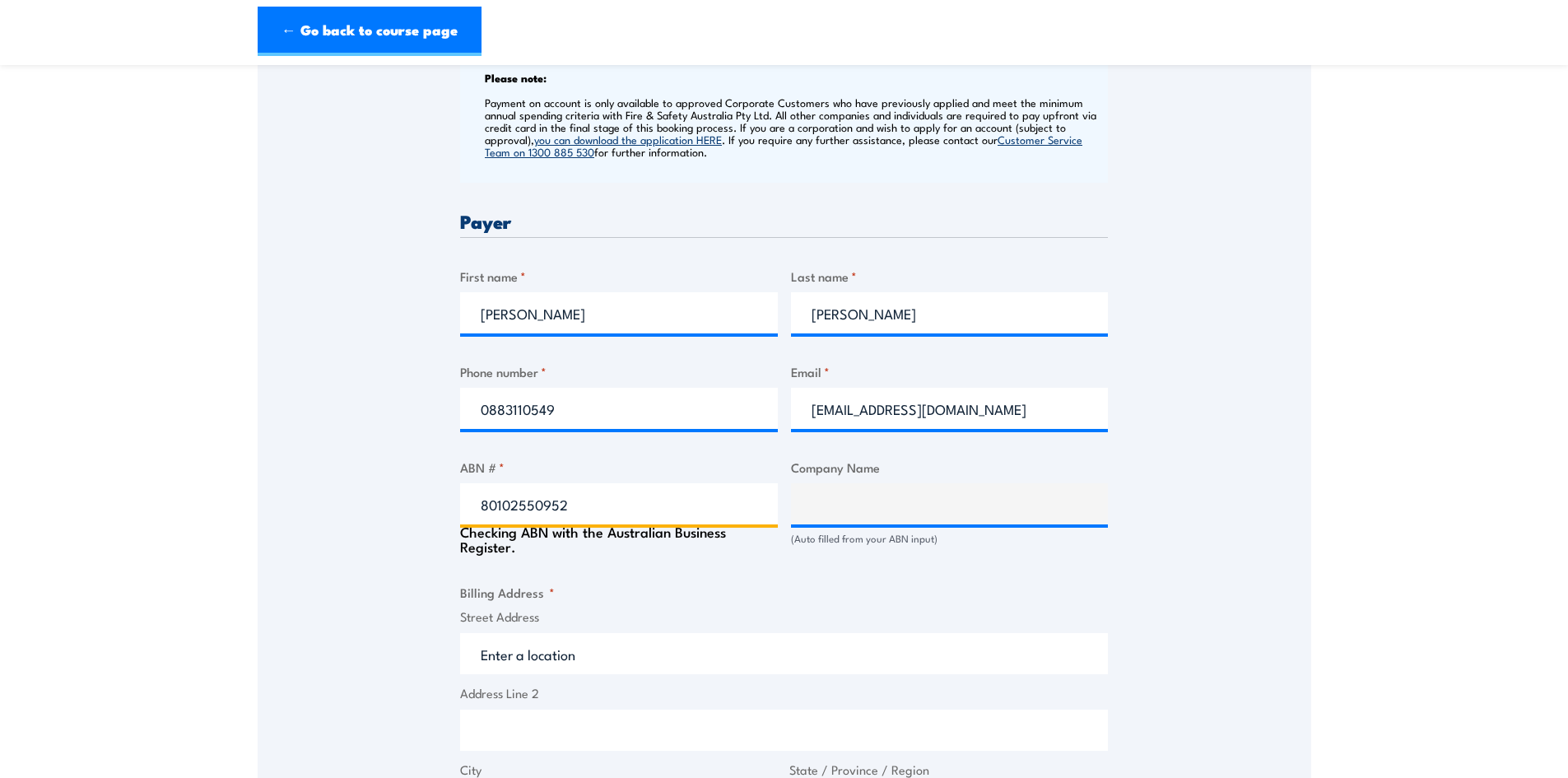
type input "Alliance Power & Data Pty Ltd"
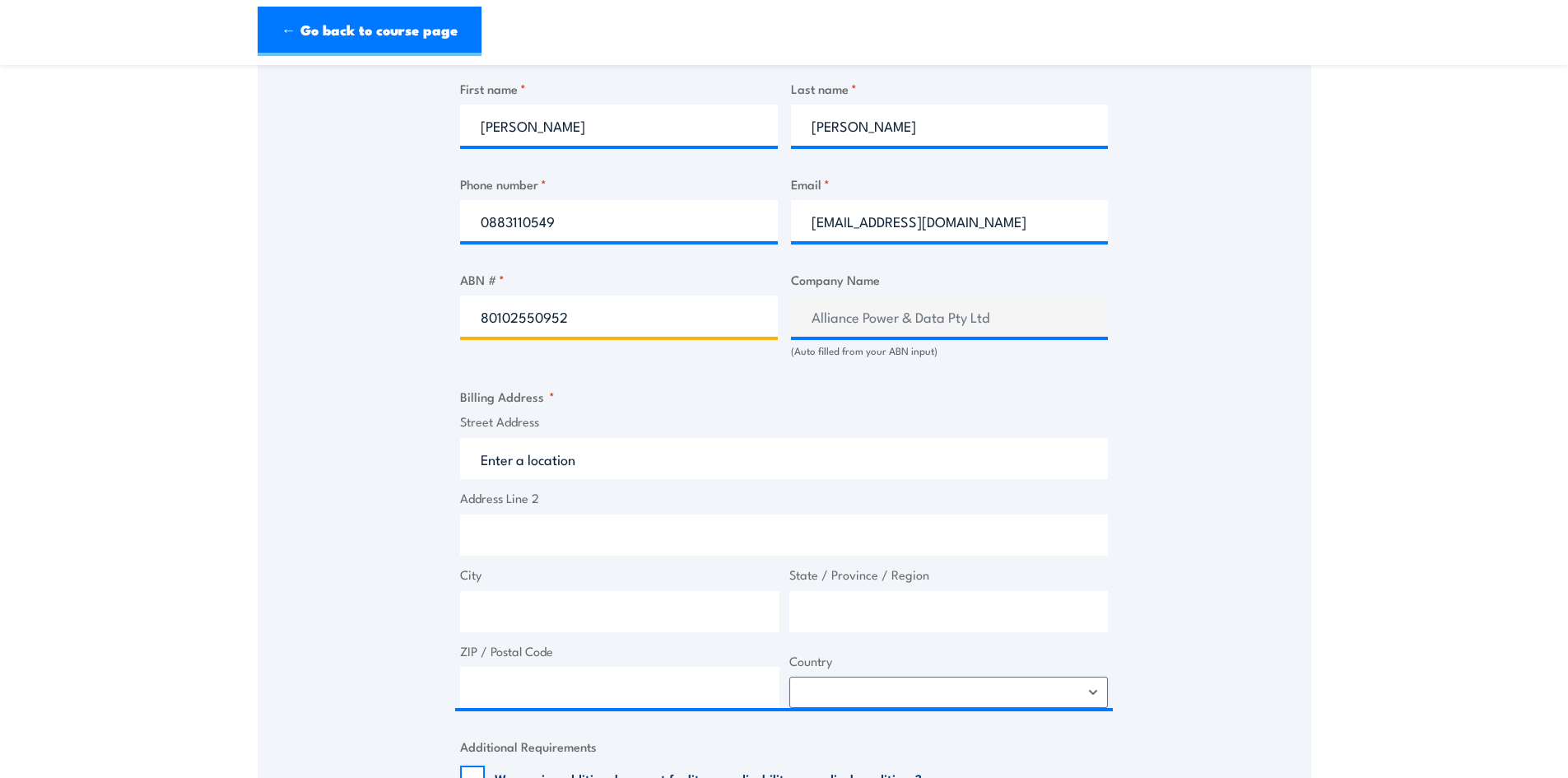
scroll to position [906, 0]
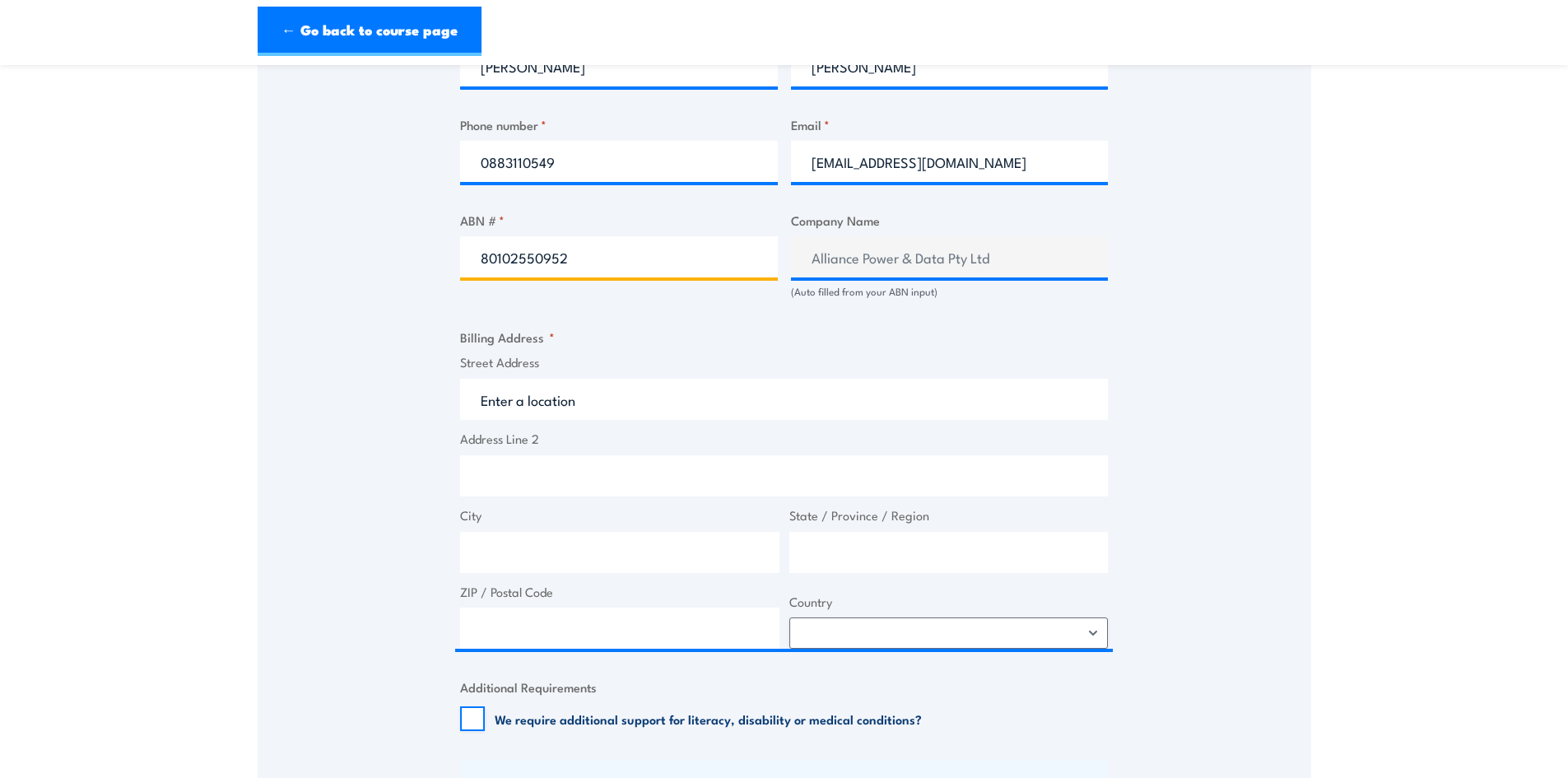
type input "80102550952"
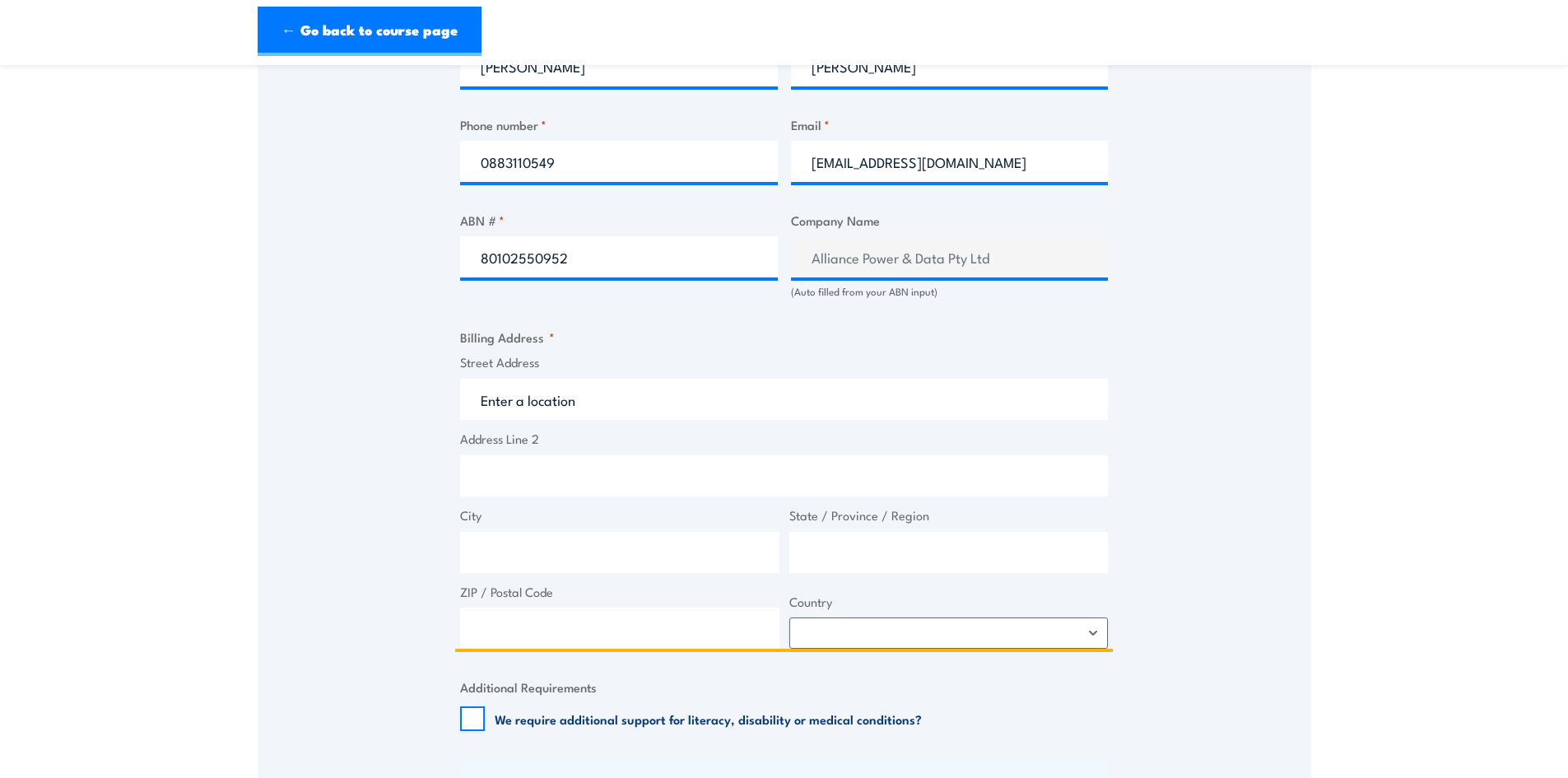
click at [707, 402] on input "Street Address" at bounding box center [784, 399] width 648 height 41
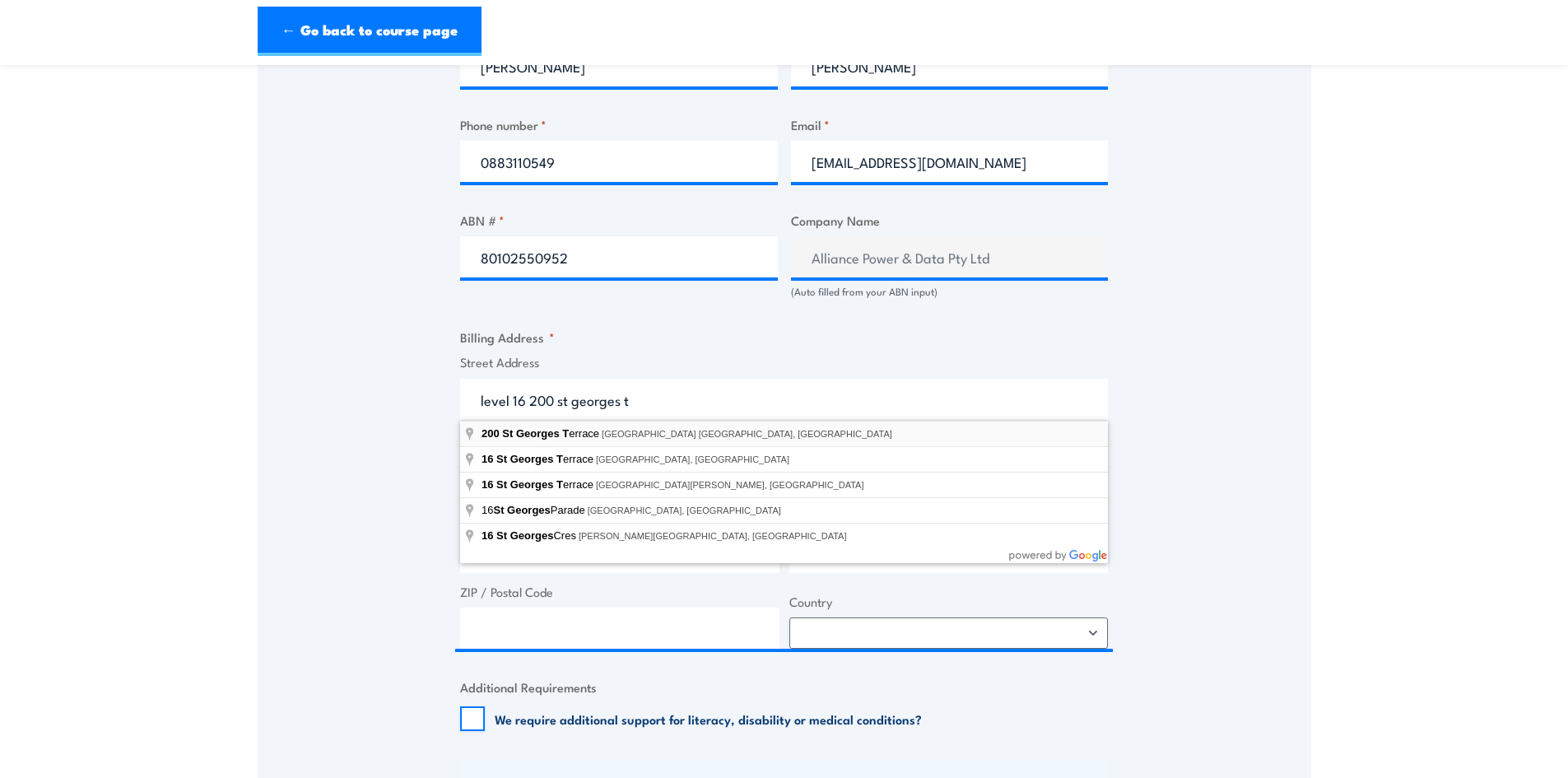
type input "[STREET_ADDRESS]"
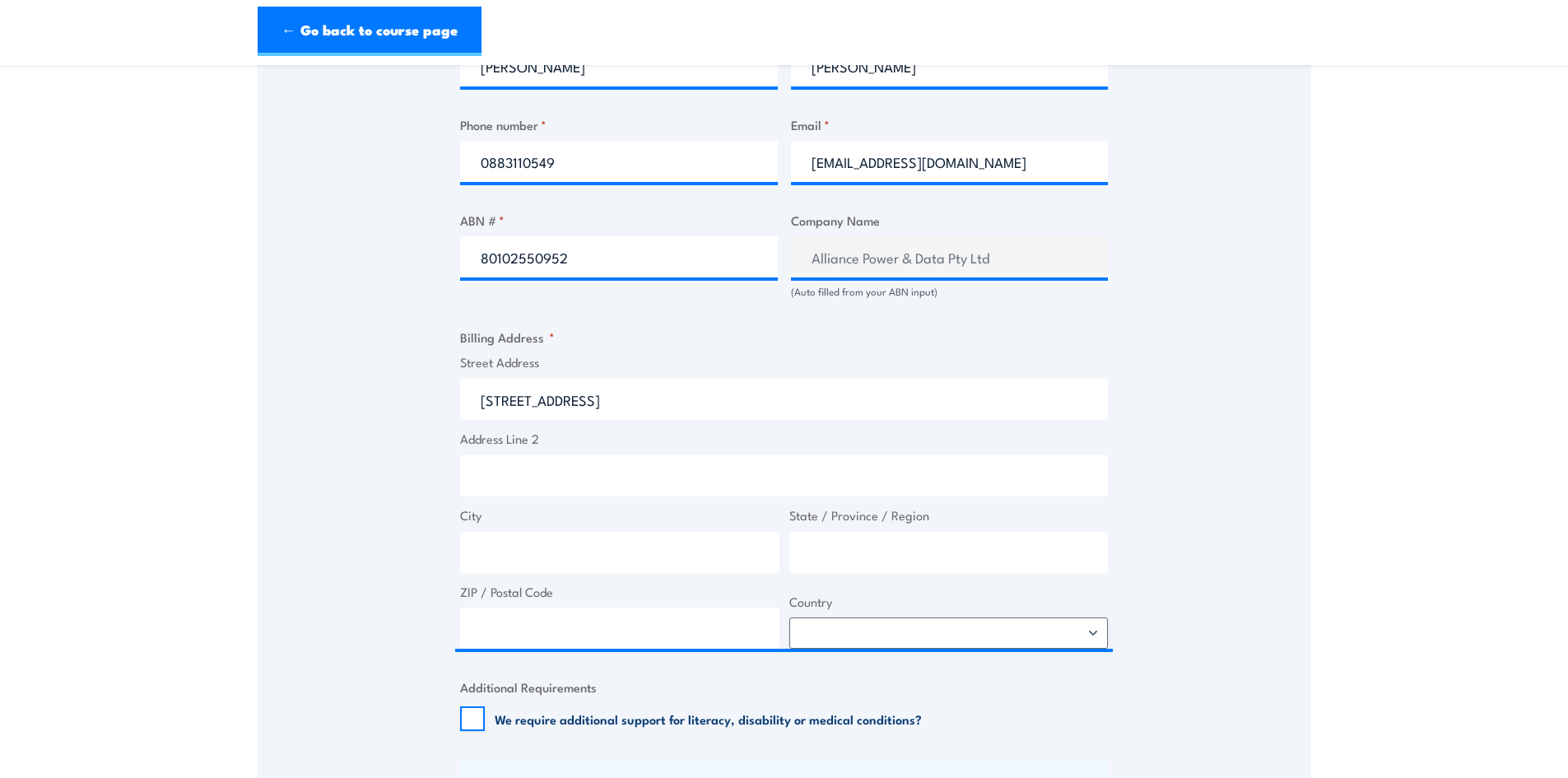
type input "[STREET_ADDRESS]"
type input "[GEOGRAPHIC_DATA]"
type input "6000"
select select "[GEOGRAPHIC_DATA]"
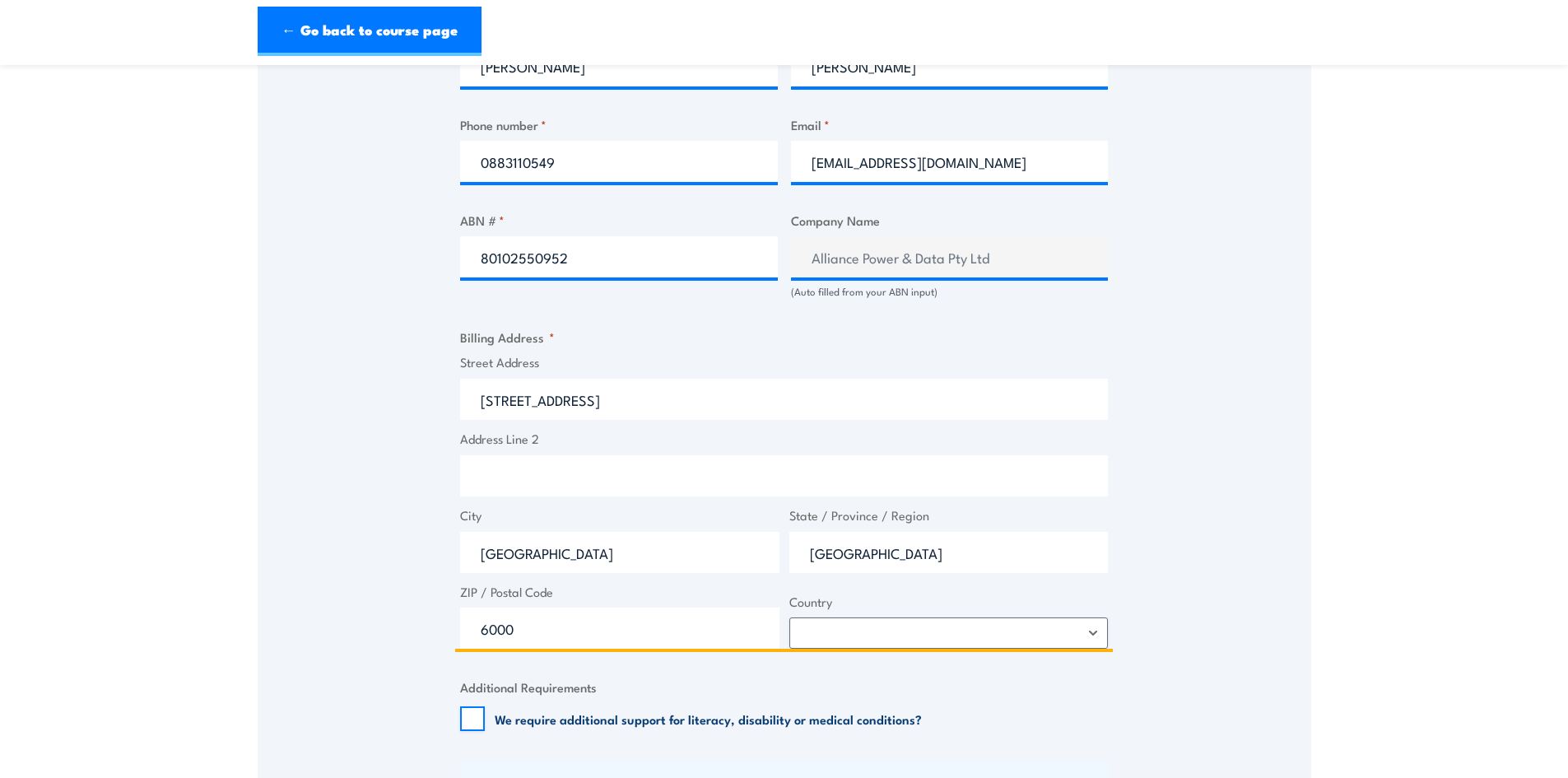
click at [598, 477] on input "Address Line 2" at bounding box center [784, 476] width 648 height 41
type input "level 16"
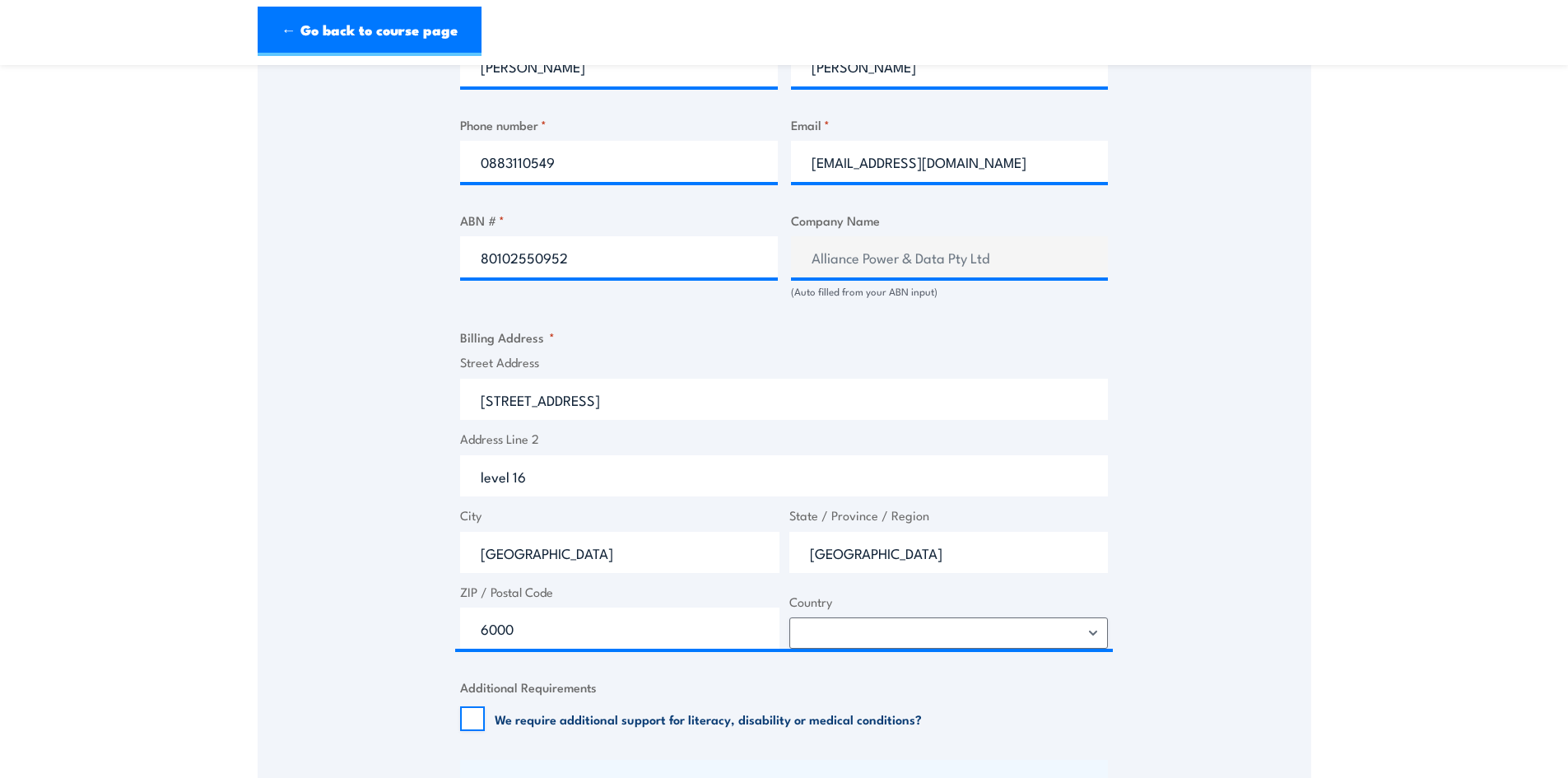
click at [1255, 559] on div "Speak to a specialist CALL [PHONE_NUMBER] CALL [PHONE_NUMBER] " * " indicates r…" at bounding box center [784, 236] width 1054 height 1712
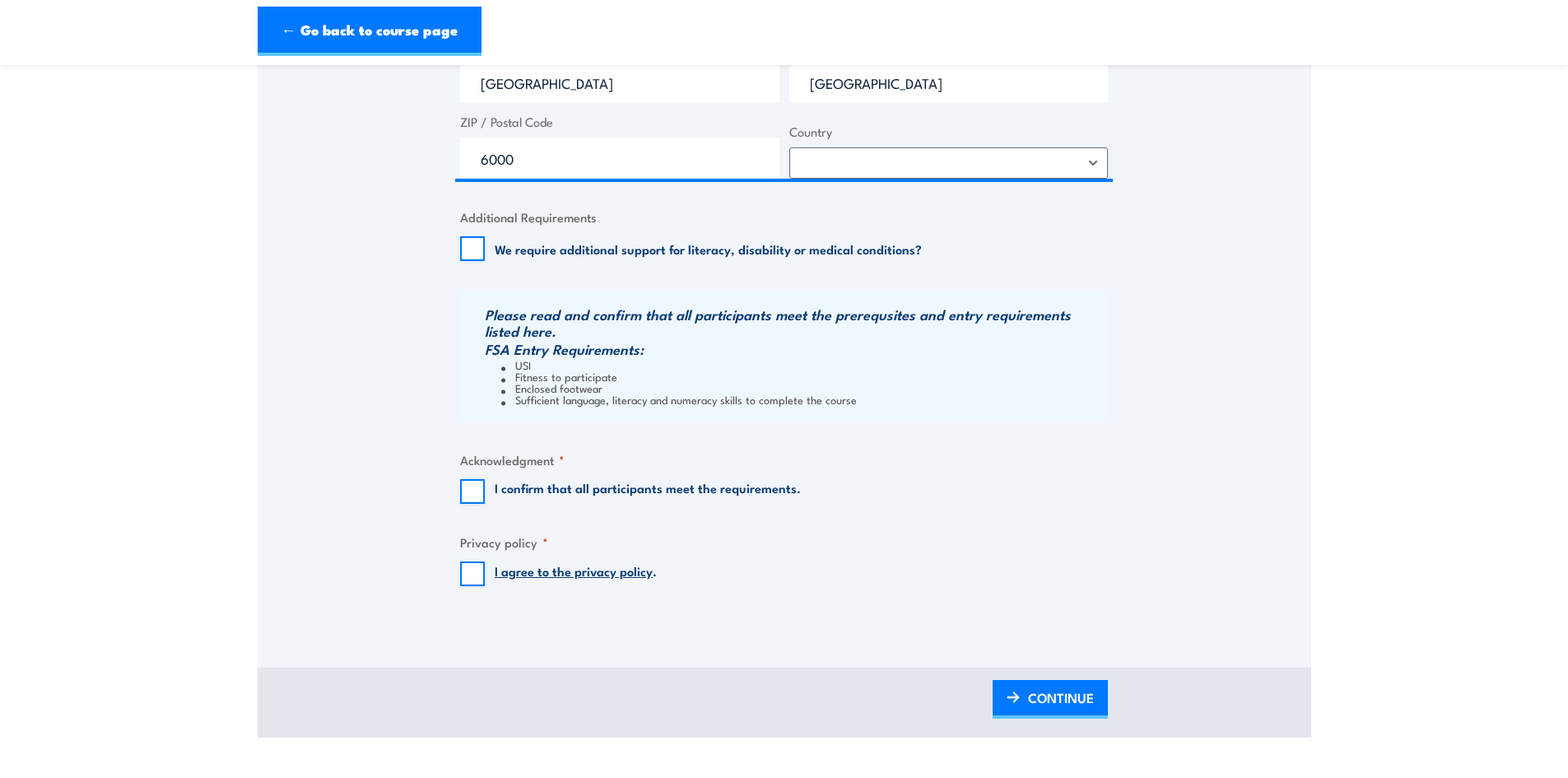
scroll to position [1400, 0]
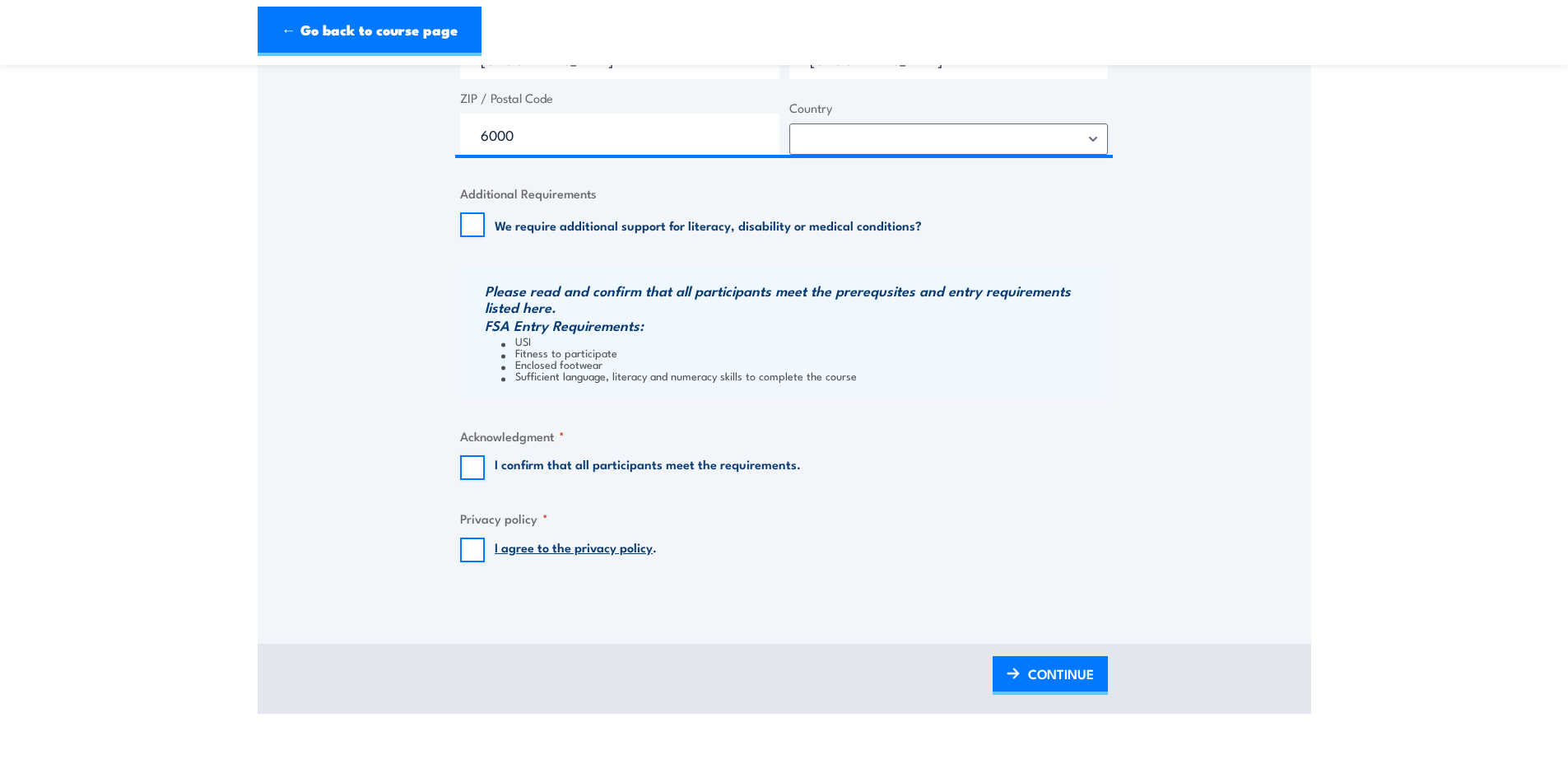
click at [628, 467] on label "I confirm that all participants meet the requirements." at bounding box center [648, 468] width 306 height 24
click at [485, 467] on input "I confirm that all participants meet the requirements." at bounding box center [472, 468] width 24 height 24
checkbox input "true"
click at [475, 547] on input "I agree to the privacy policy ." at bounding box center [472, 550] width 24 height 24
checkbox input "true"
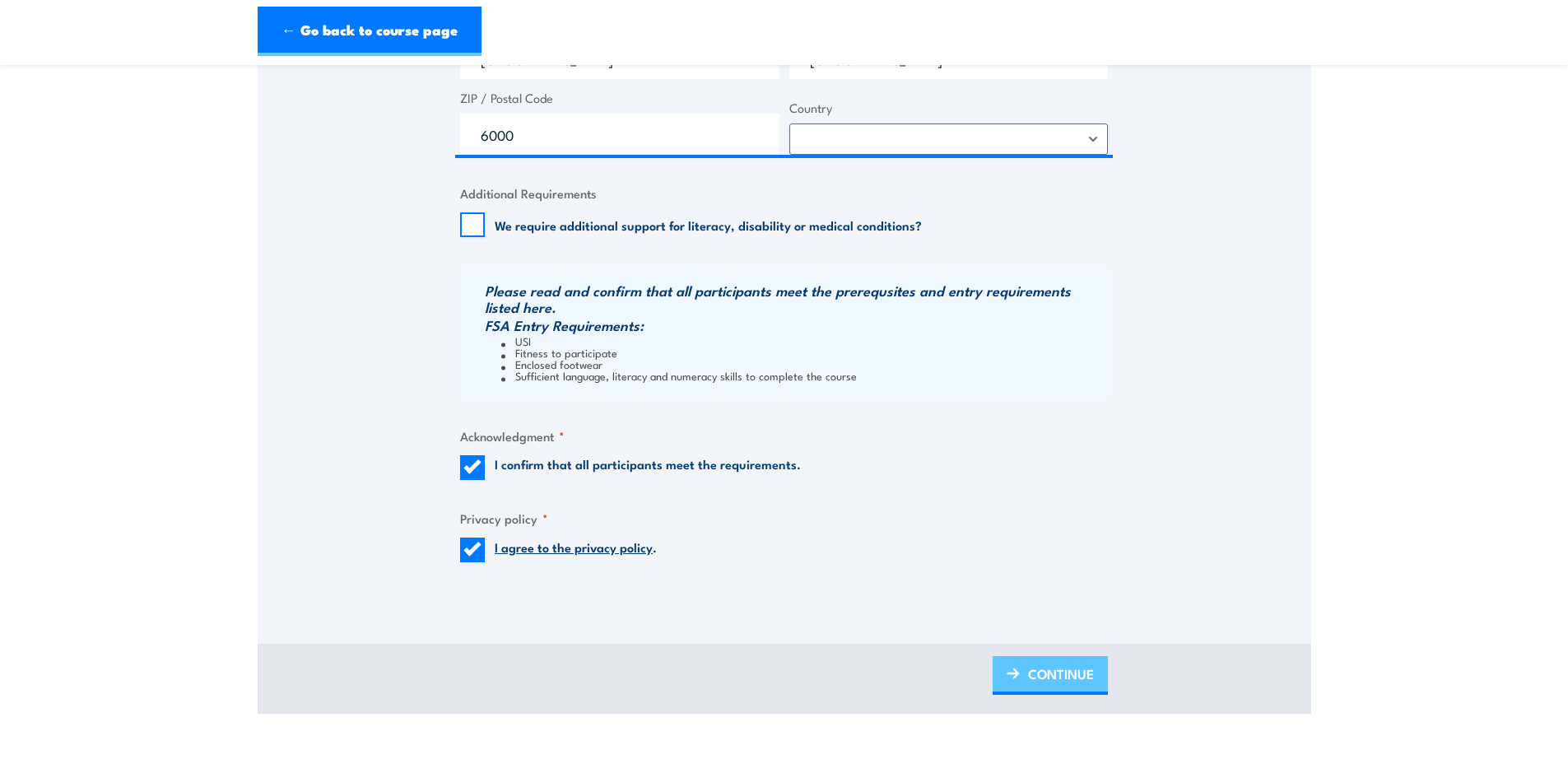
click at [1071, 676] on span "CONTINUE" at bounding box center [1062, 674] width 66 height 44
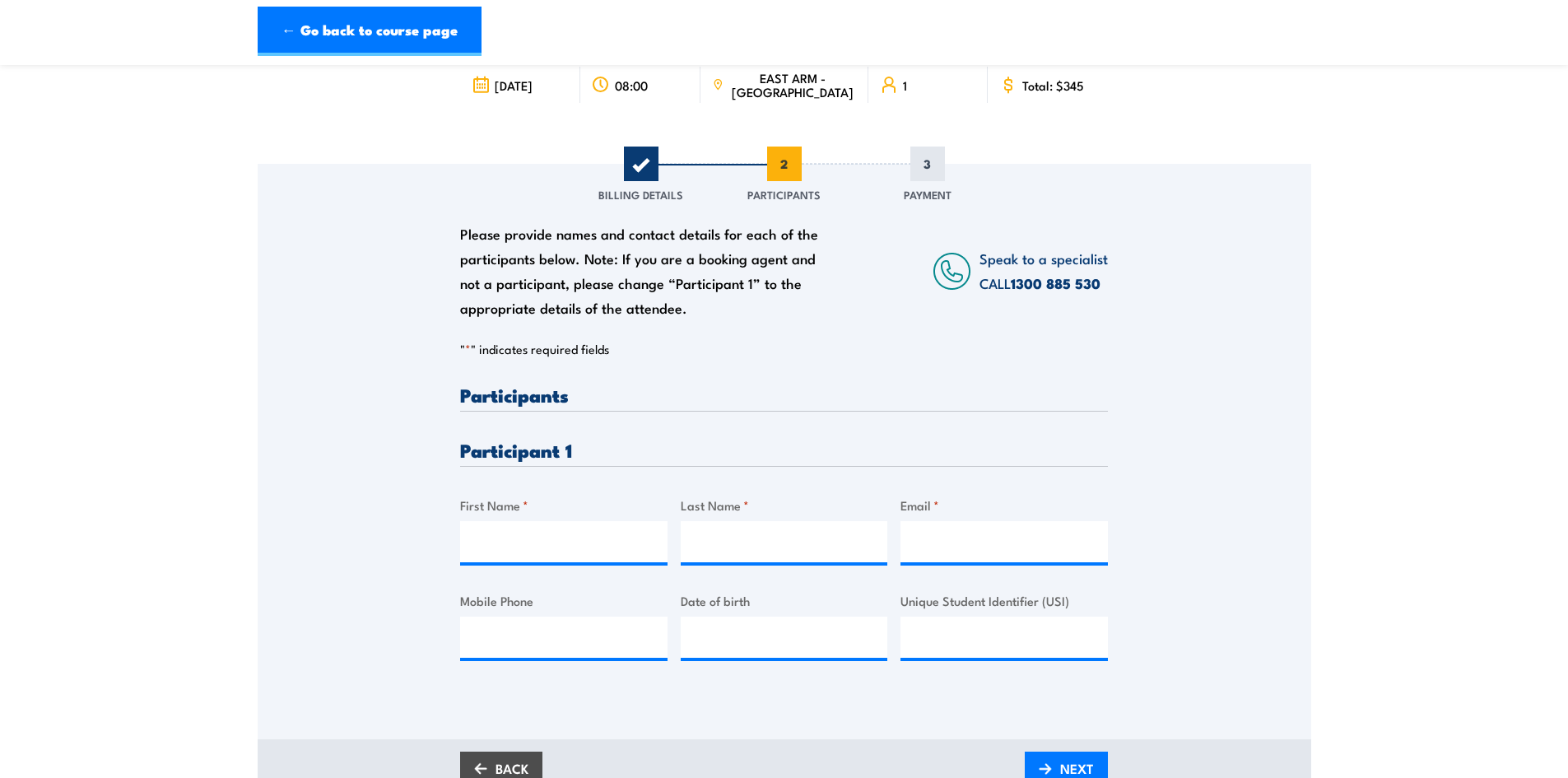
scroll to position [82, 0]
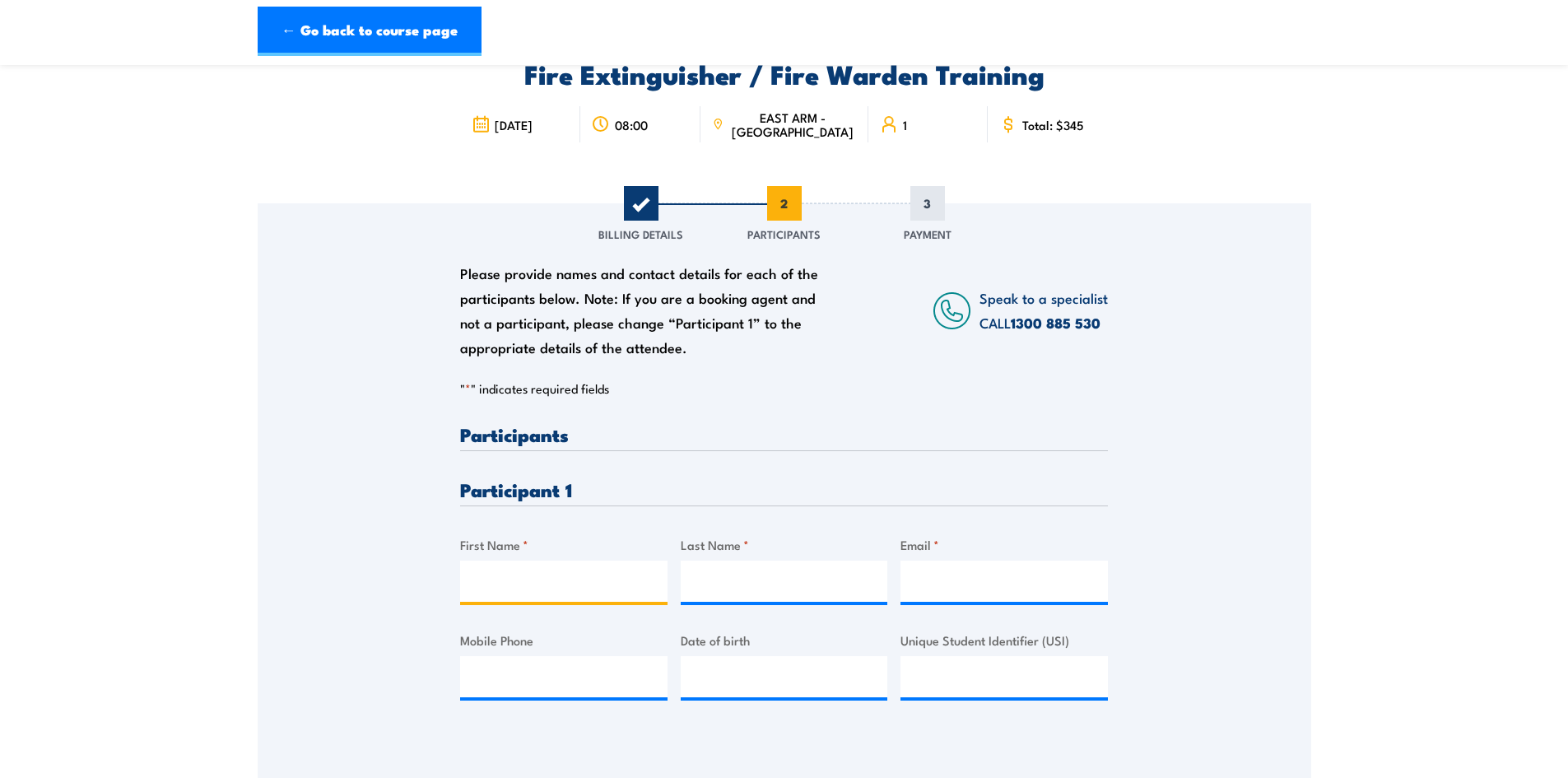
click at [596, 575] on input "First Name *" at bounding box center [564, 582] width 208 height 41
type input "Dinesh"
type input "Khada"
drag, startPoint x: 967, startPoint y: 591, endPoint x: 1143, endPoint y: 543, distance: 182.4
click at [967, 590] on input "Email *" at bounding box center [1004, 582] width 208 height 41
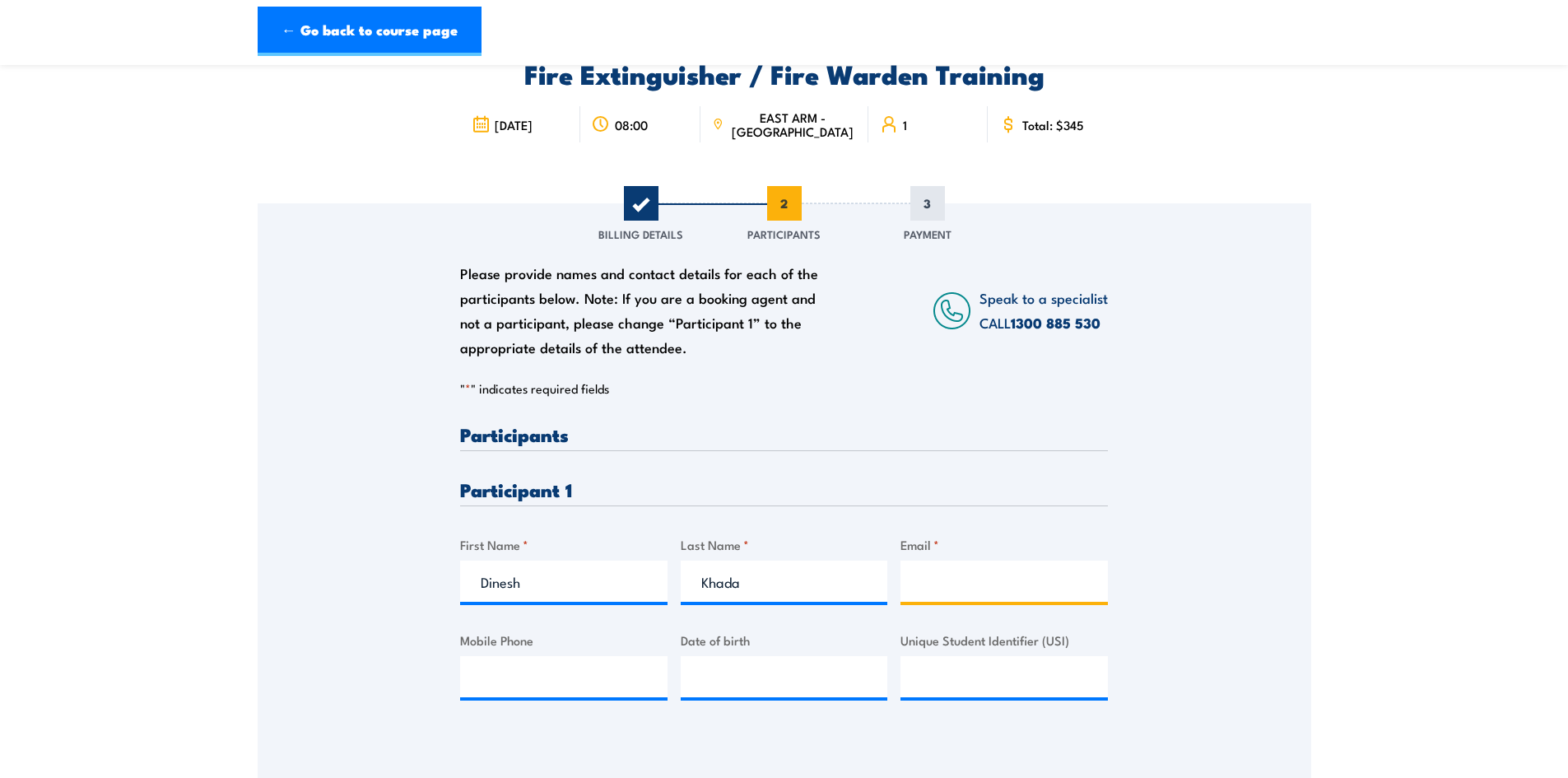
drag, startPoint x: 1038, startPoint y: 578, endPoint x: 1046, endPoint y: 572, distance: 10.0
click at [1038, 578] on input "Email *" at bounding box center [1004, 582] width 208 height 41
paste input "[EMAIL_ADDRESS][PERSON_NAME][DOMAIN_NAME]"
type input "[EMAIL_ADDRESS][PERSON_NAME][DOMAIN_NAME]"
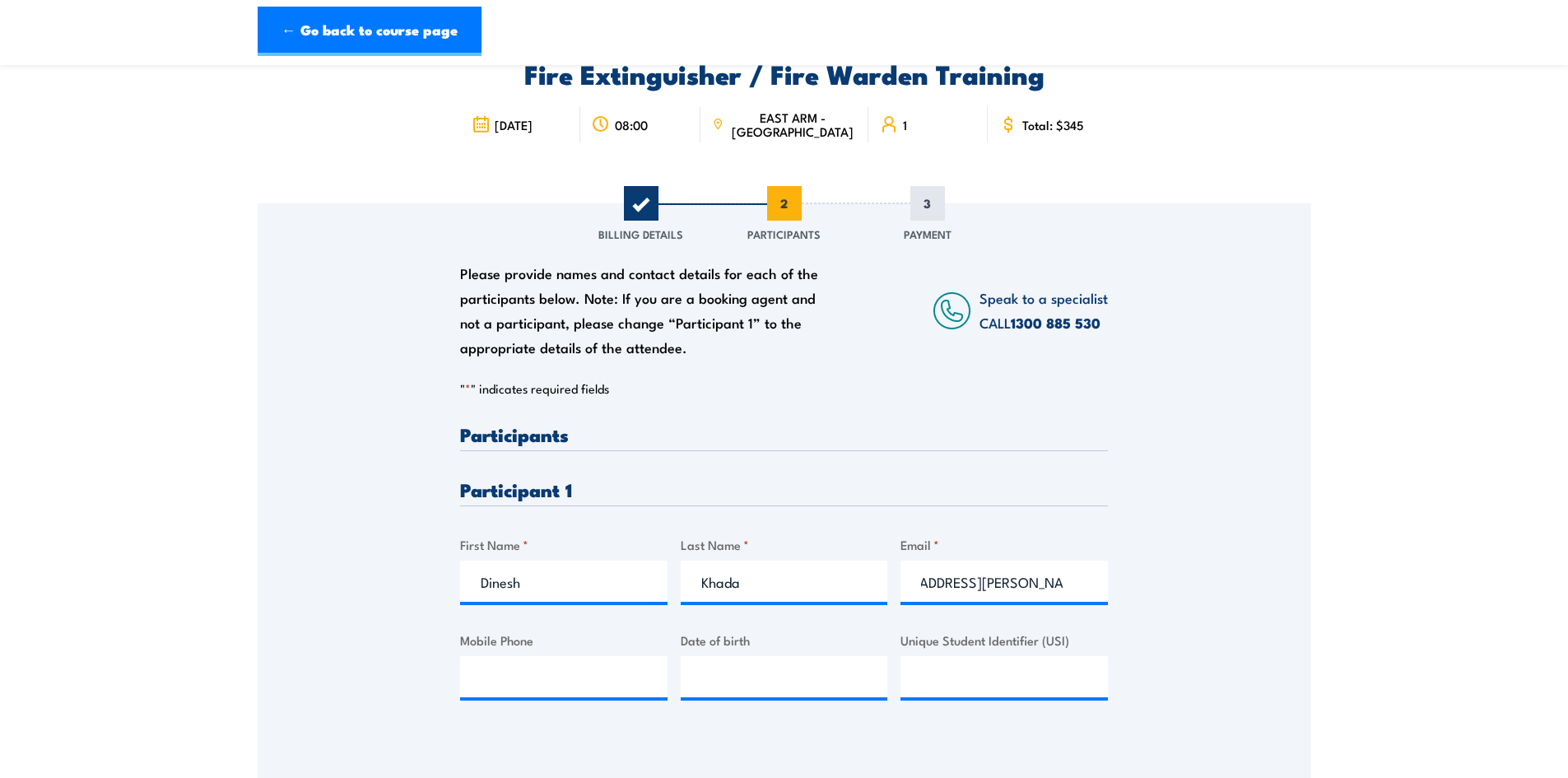
click at [1206, 619] on div "Please provide names and contact details for each of the participants below. No…" at bounding box center [784, 468] width 1054 height 530
click at [570, 682] on input "Mobile Phone" at bounding box center [564, 677] width 208 height 41
paste input "0405526232"
type input "0405526232"
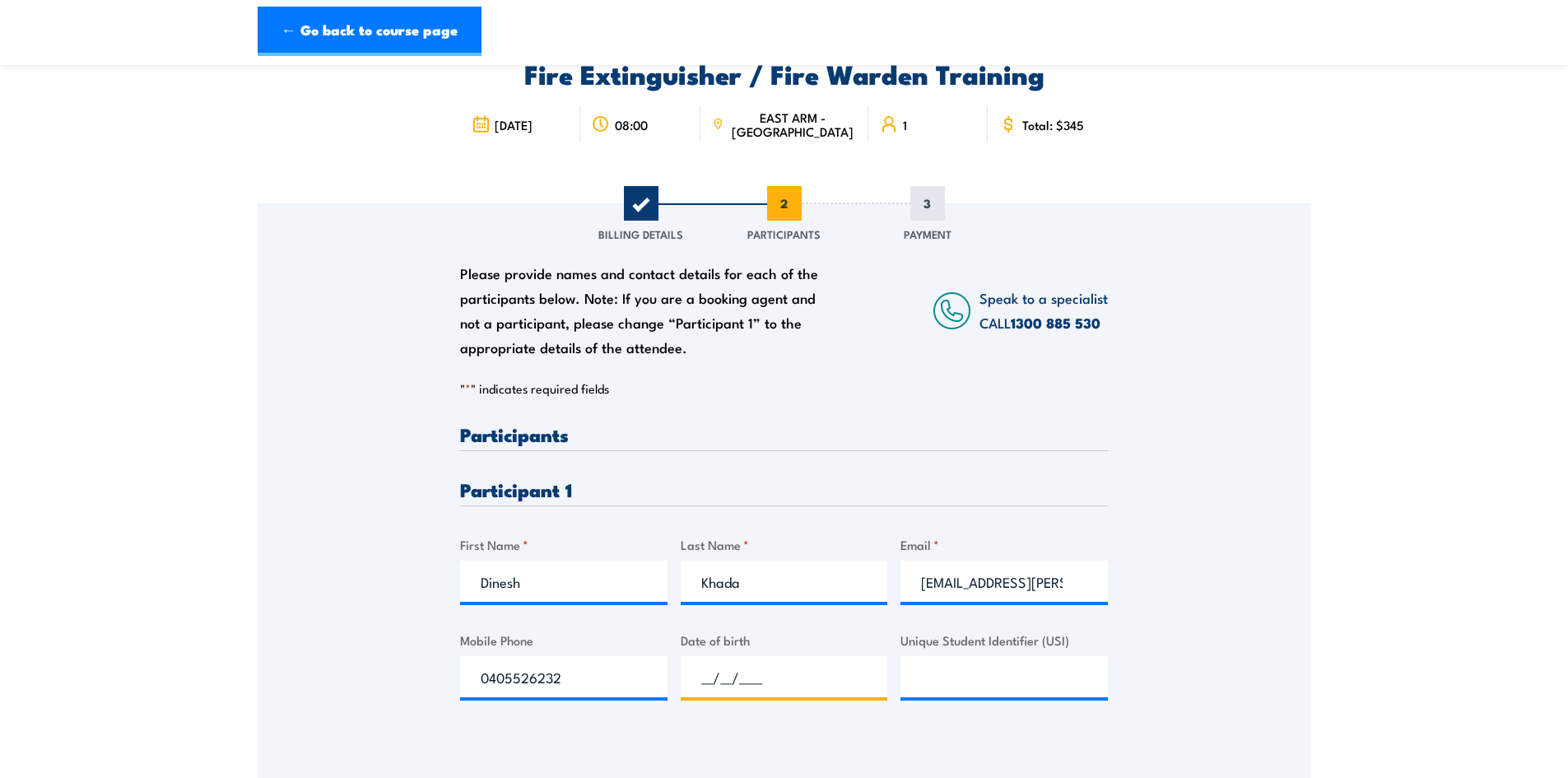
click at [763, 665] on input "__/__/____" at bounding box center [784, 677] width 208 height 41
type input "[DATE]"
click at [931, 667] on input "Unique Student Identifier (USI)" at bounding box center [1004, 677] width 208 height 41
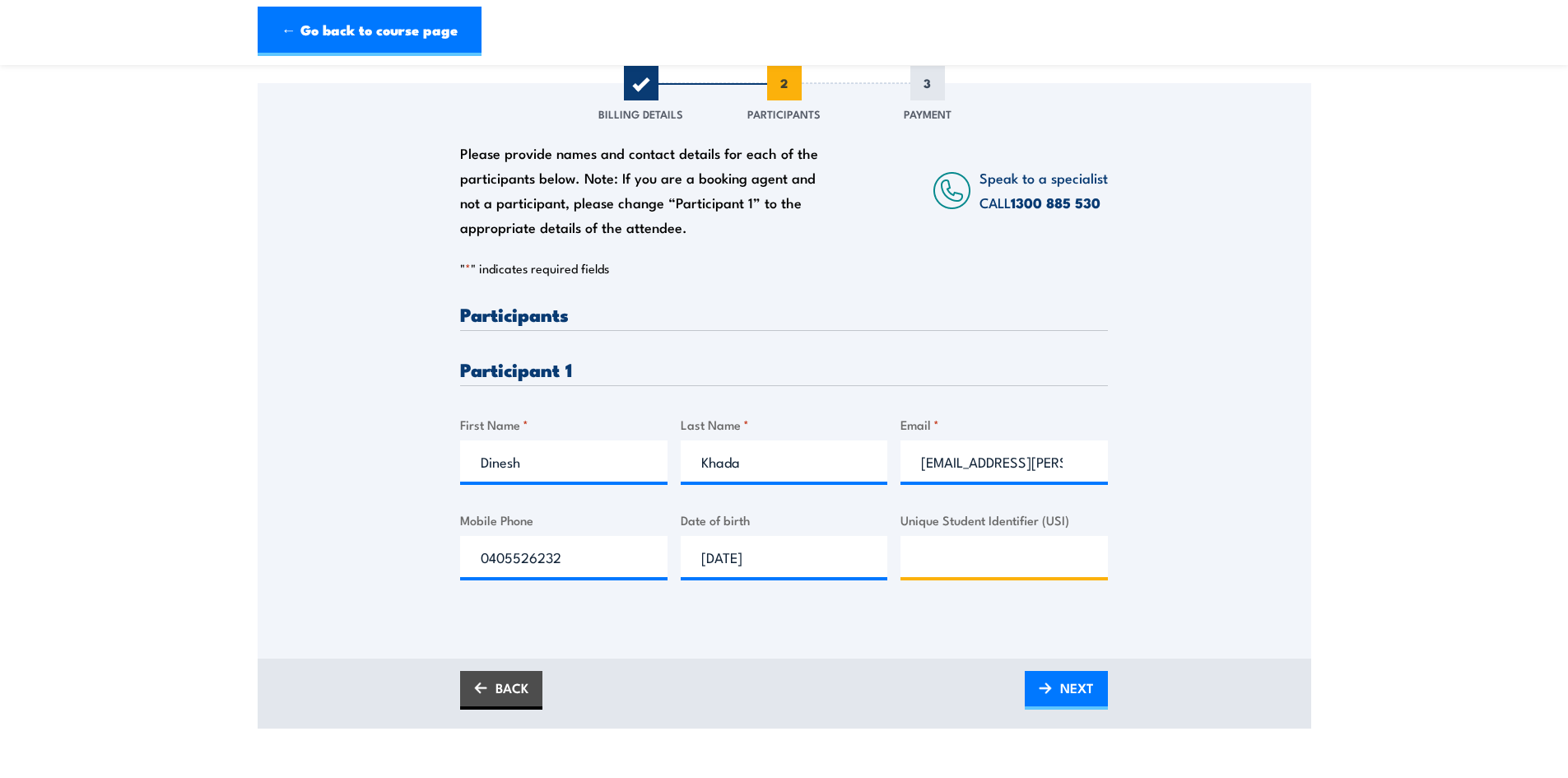
scroll to position [165, 0]
